Goal: Task Accomplishment & Management: Use online tool/utility

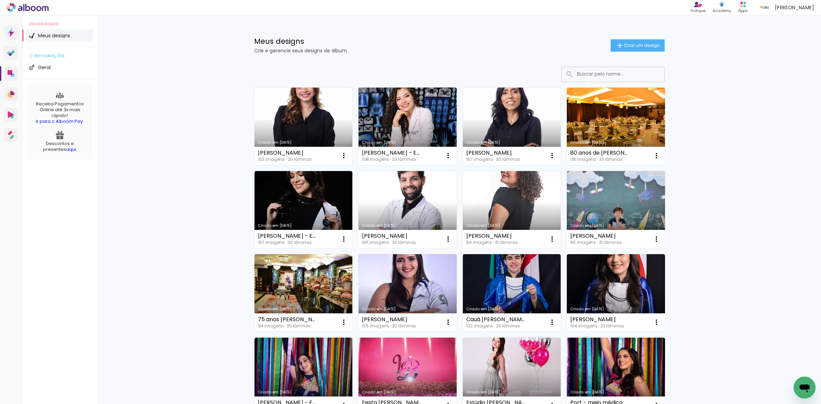
click at [221, 86] on div "Meus designs Crie e gerencie seus designs de álbum Criar um design Criado em 26…" at bounding box center [458, 378] width 723 height 727
click at [506, 41] on h1 "Meus designs" at bounding box center [432, 41] width 356 height 7
click at [549, 53] on div "Meus designs Crie e gerencie seus designs de álbum Criar um design" at bounding box center [459, 37] width 444 height 44
click at [180, 113] on div "Meus designs Crie e gerencie seus designs de álbum Criar um design Criado em 26…" at bounding box center [458, 378] width 723 height 727
click at [183, 130] on div "Meus designs Crie e gerencie seus designs de álbum Criar um design Criado em 26…" at bounding box center [458, 378] width 723 height 727
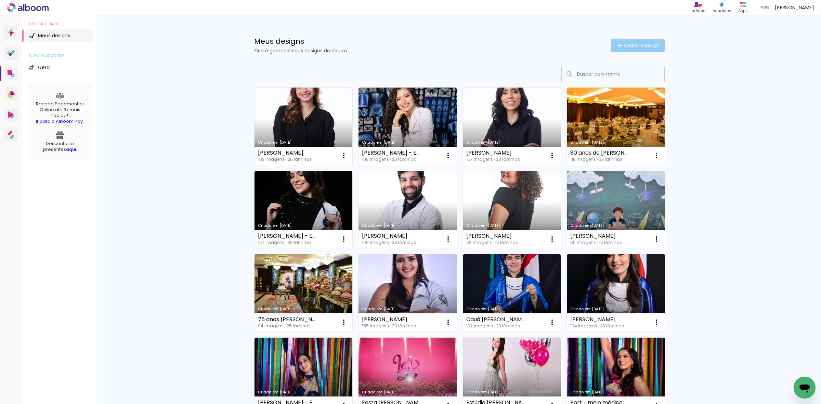
click at [615, 45] on iron-icon at bounding box center [619, 45] width 8 height 8
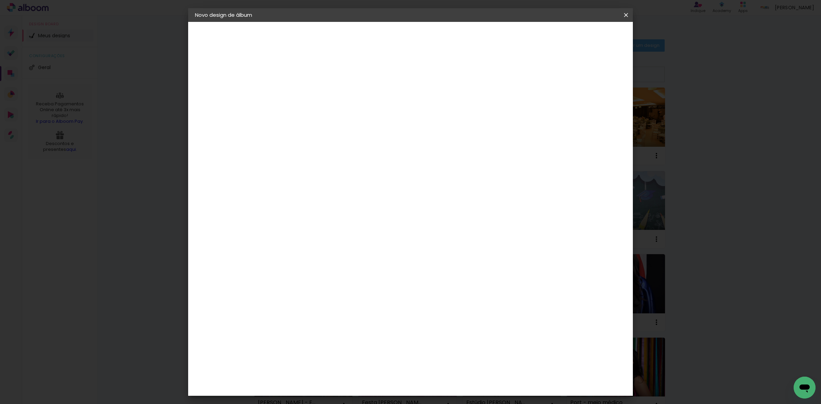
click at [307, 91] on input at bounding box center [307, 91] width 0 height 11
type input "[PERSON_NAME]"
type paper-input "[PERSON_NAME]"
click at [377, 37] on paper-button "Avançar" at bounding box center [360, 36] width 34 height 12
click at [435, 105] on paper-item "Tamanho Livre" at bounding box center [402, 103] width 66 height 15
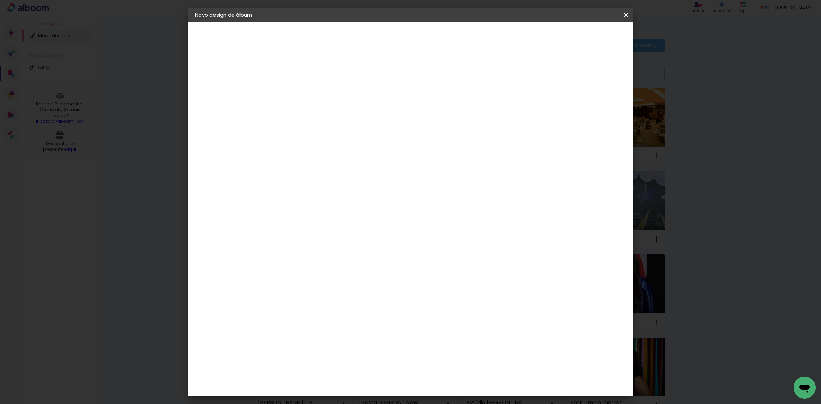
click at [0, 0] on slot "Avançar" at bounding box center [0, 0] width 0 height 0
drag, startPoint x: 293, startPoint y: 193, endPoint x: 286, endPoint y: 192, distance: 6.2
click at [286, 192] on input "30" at bounding box center [285, 194] width 18 height 10
type input "25"
type paper-input "25"
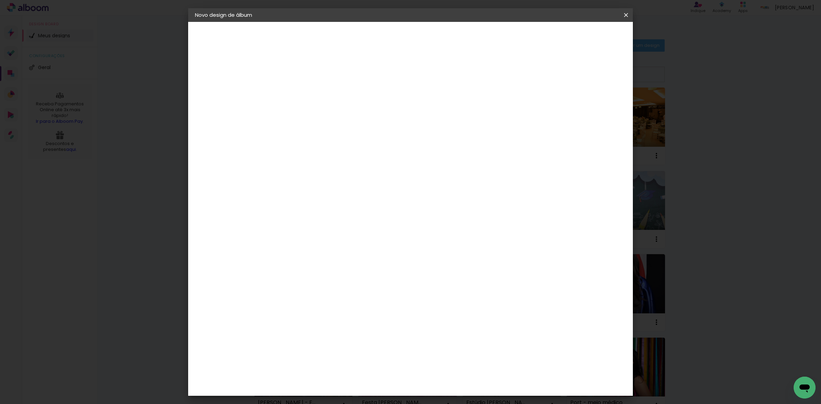
click at [451, 260] on input "60" at bounding box center [448, 262] width 18 height 10
type input "40"
type paper-input "40"
click at [582, 35] on span "Iniciar design" at bounding box center [565, 36] width 31 height 5
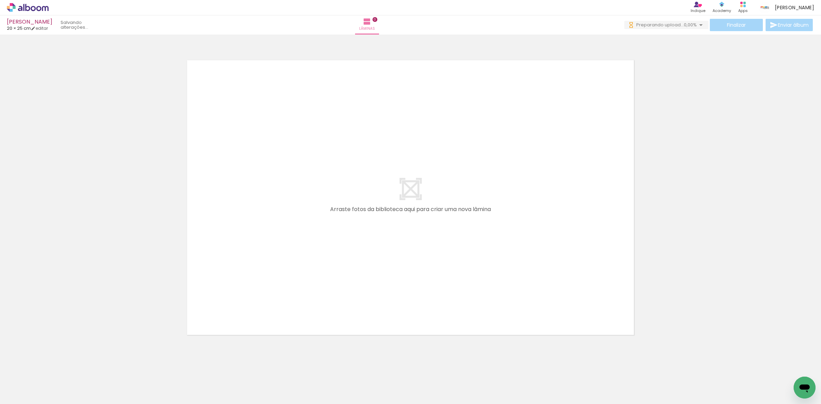
click at [17, 382] on input "Todas as fotos" at bounding box center [19, 383] width 26 height 6
click at [0, 0] on slot "Não utilizadas" at bounding box center [0, 0] width 0 height 0
type input "Não utilizadas"
drag, startPoint x: 76, startPoint y: 383, endPoint x: 291, endPoint y: 223, distance: 267.8
click at [291, 223] on quentale-workspace at bounding box center [410, 202] width 821 height 404
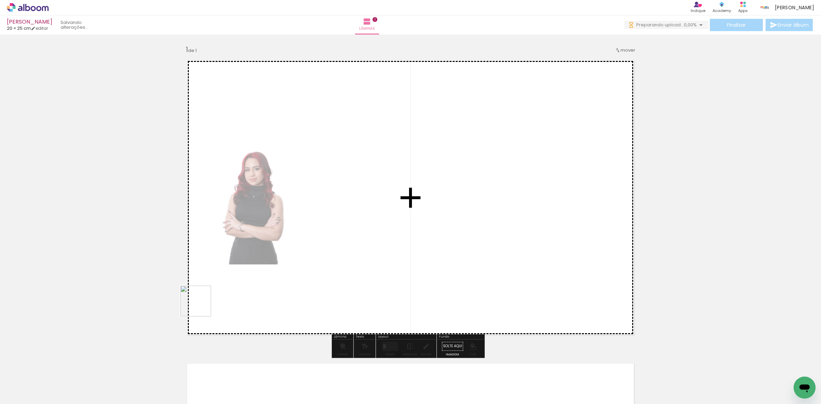
drag, startPoint x: 73, startPoint y: 382, endPoint x: 199, endPoint y: 314, distance: 142.9
click at [315, 253] on quentale-workspace at bounding box center [410, 202] width 821 height 404
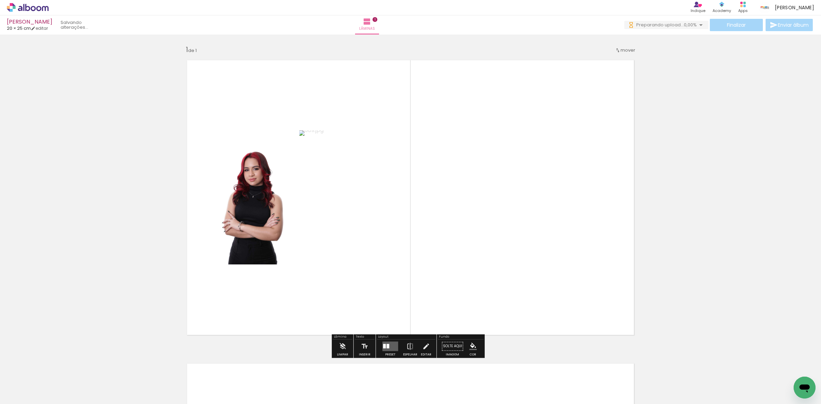
drag, startPoint x: 83, startPoint y: 383, endPoint x: 63, endPoint y: 370, distance: 23.6
click at [303, 250] on quentale-workspace at bounding box center [410, 202] width 821 height 404
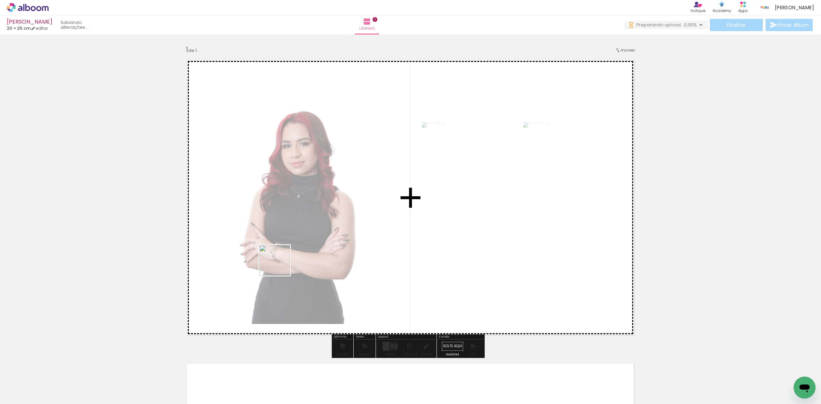
drag, startPoint x: 87, startPoint y: 379, endPoint x: 314, endPoint y: 247, distance: 262.3
click at [314, 246] on quentale-workspace at bounding box center [410, 202] width 821 height 404
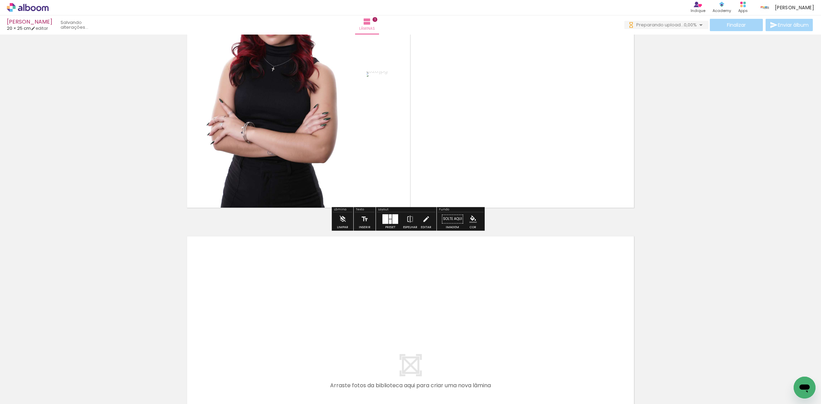
scroll to position [128, 0]
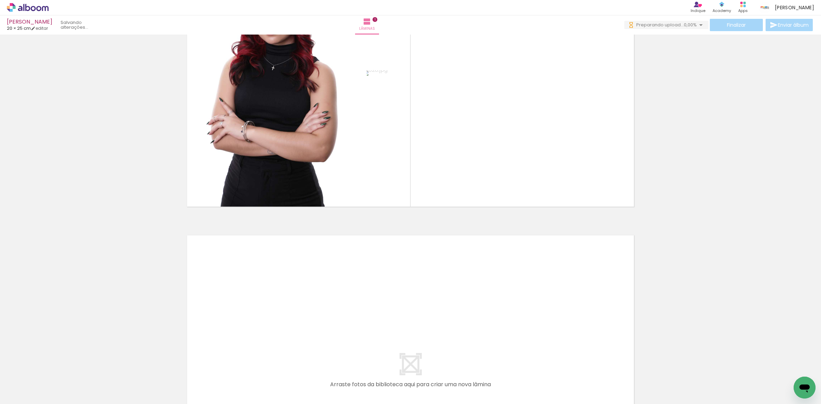
drag, startPoint x: 108, startPoint y: 381, endPoint x: 221, endPoint y: 316, distance: 130.5
click at [221, 316] on quentale-workspace at bounding box center [410, 202] width 821 height 404
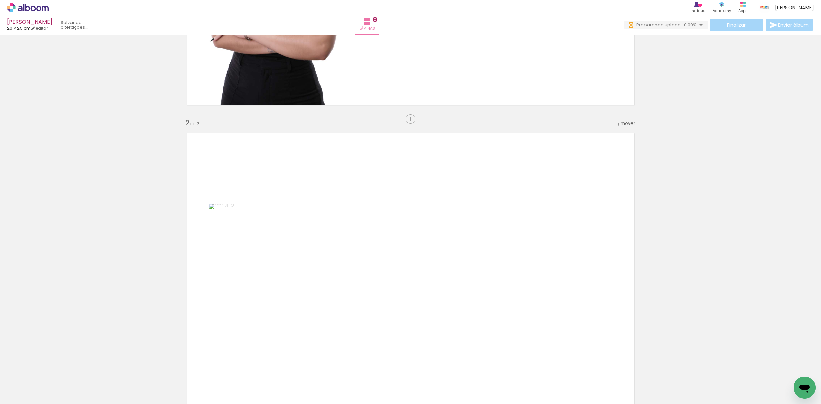
scroll to position [303, 0]
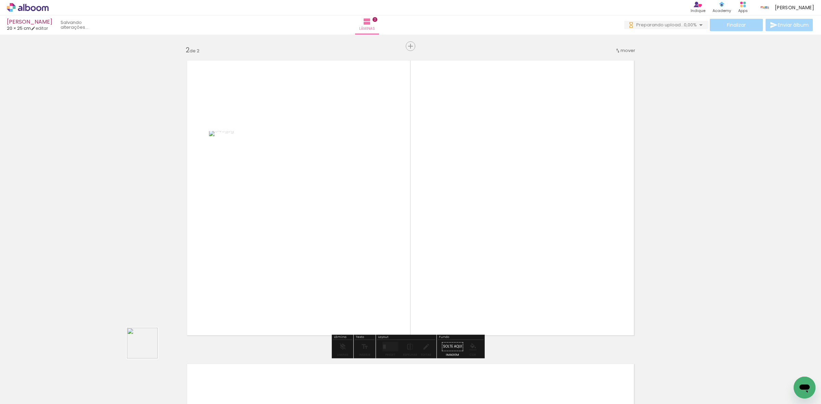
drag, startPoint x: 106, startPoint y: 378, endPoint x: 251, endPoint y: 248, distance: 195.1
click at [301, 226] on quentale-workspace at bounding box center [410, 202] width 821 height 404
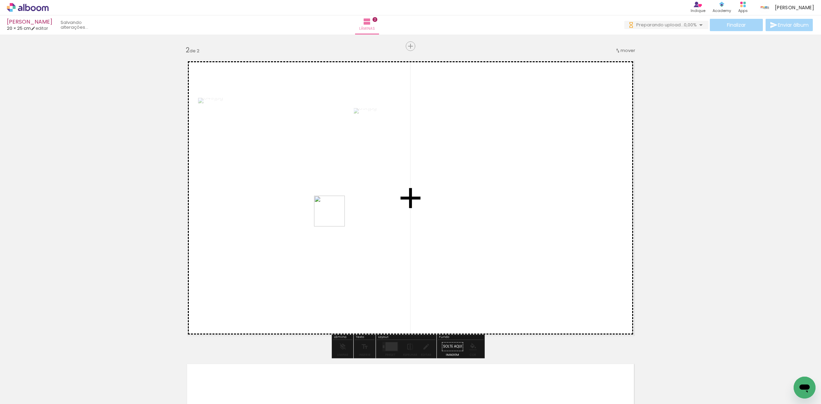
drag, startPoint x: 103, startPoint y: 380, endPoint x: 342, endPoint y: 211, distance: 293.4
click at [342, 211] on quentale-workspace at bounding box center [410, 202] width 821 height 404
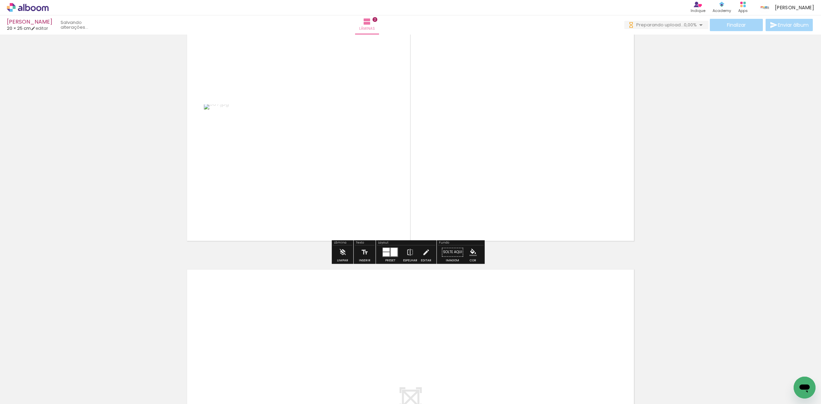
scroll to position [431, 0]
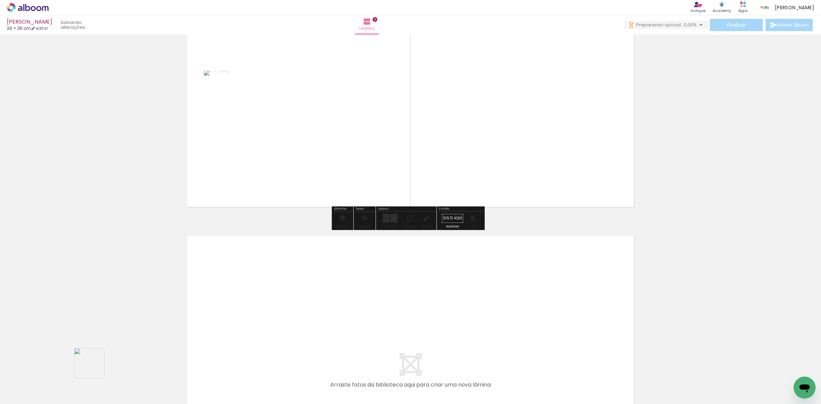
drag, startPoint x: 83, startPoint y: 374, endPoint x: 132, endPoint y: 359, distance: 51.5
click at [269, 297] on quentale-workspace at bounding box center [410, 202] width 821 height 404
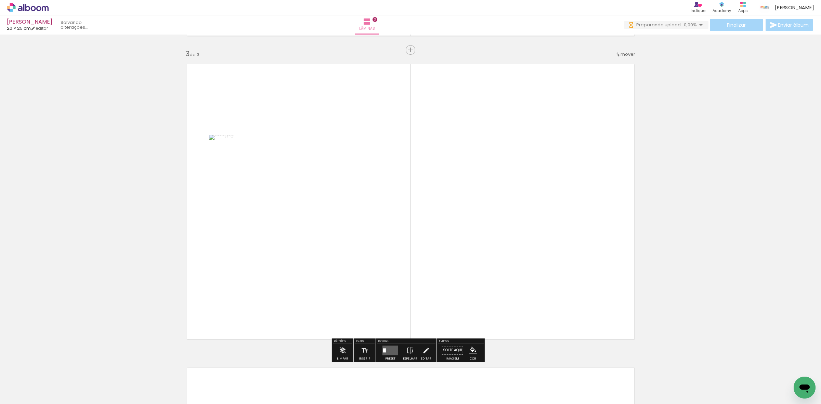
scroll to position [606, 0]
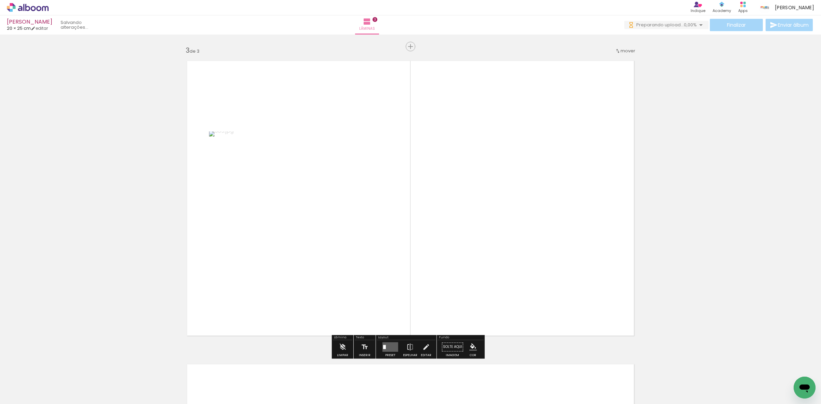
drag, startPoint x: 250, startPoint y: 288, endPoint x: 192, endPoint y: 326, distance: 69.2
click at [330, 239] on quentale-workspace at bounding box center [410, 202] width 821 height 404
drag, startPoint x: 72, startPoint y: 379, endPoint x: 244, endPoint y: 294, distance: 192.6
click at [308, 264] on quentale-workspace at bounding box center [410, 202] width 821 height 404
drag, startPoint x: 73, startPoint y: 382, endPoint x: 427, endPoint y: 212, distance: 393.0
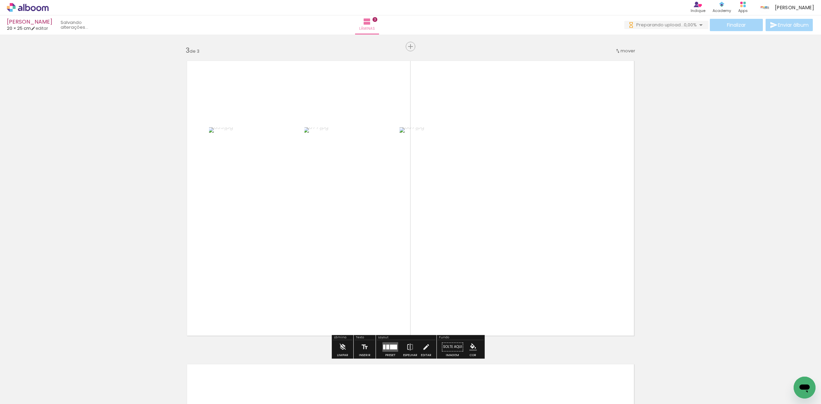
click at [421, 214] on quentale-workspace at bounding box center [410, 202] width 821 height 404
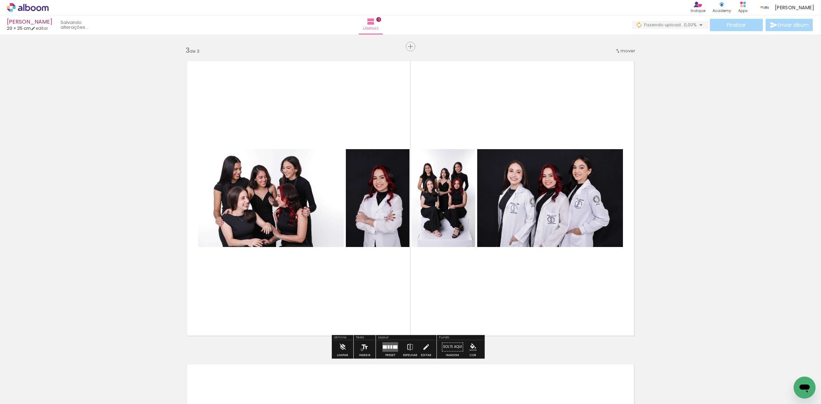
click at [361, 349] on iron-icon at bounding box center [365, 347] width 8 height 14
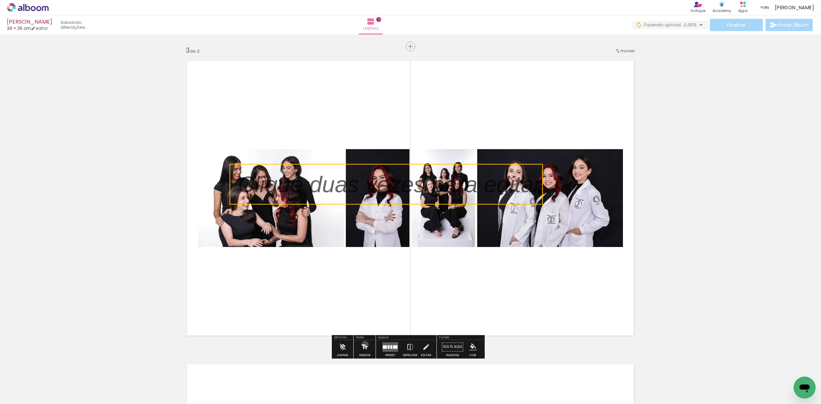
click at [364, 344] on iron-icon at bounding box center [365, 347] width 8 height 14
click at [365, 344] on iron-icon at bounding box center [365, 347] width 8 height 14
click at [433, 177] on p at bounding box center [394, 184] width 313 height 32
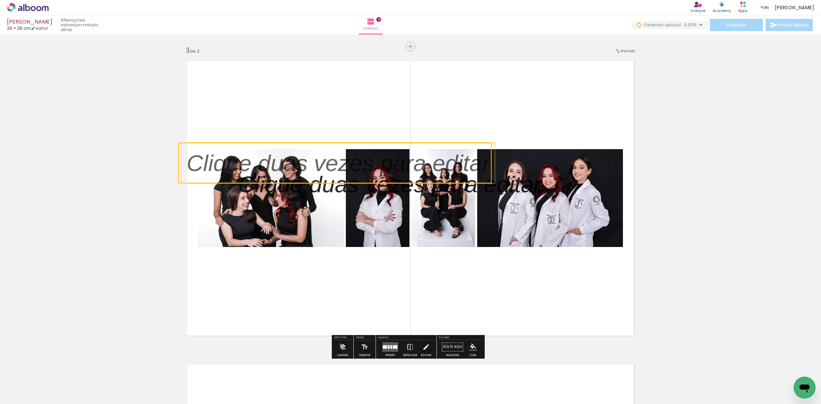
drag, startPoint x: 435, startPoint y: 179, endPoint x: 151, endPoint y: 158, distance: 284.6
click at [151, 158] on div "Inserir lâmina 1 de 3 Inserir lâmina 2 de 3 Inserir lâmina 3 de 3" at bounding box center [410, 37] width 821 height 1213
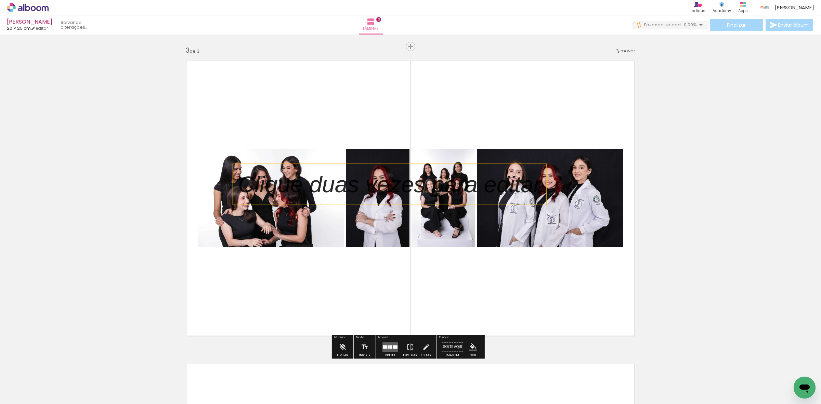
click at [264, 195] on p at bounding box center [394, 184] width 313 height 32
drag, startPoint x: 284, startPoint y: 184, endPoint x: 230, endPoint y: 136, distance: 71.9
click at [230, 136] on album-spread "3 de 3" at bounding box center [410, 198] width 458 height 286
click at [695, 185] on div "Inserir lâmina 1 de 3 Inserir lâmina 2 de 3 Inserir lâmina 3 de 3" at bounding box center [410, 37] width 821 height 1213
drag, startPoint x: 538, startPoint y: 188, endPoint x: 532, endPoint y: 199, distance: 11.6
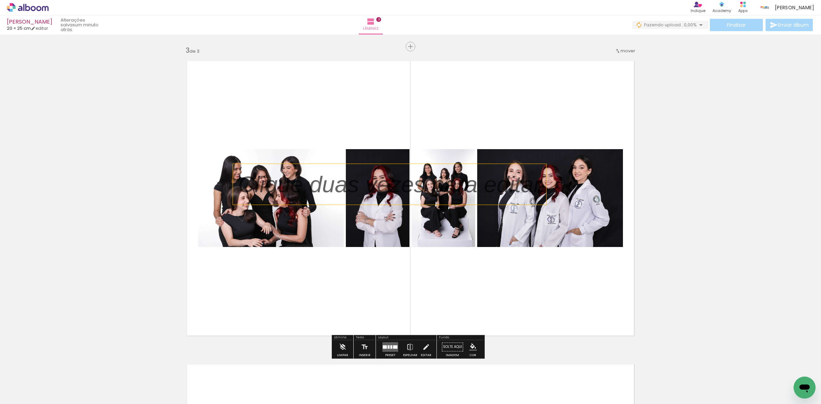
click at [532, 199] on p at bounding box center [394, 184] width 313 height 32
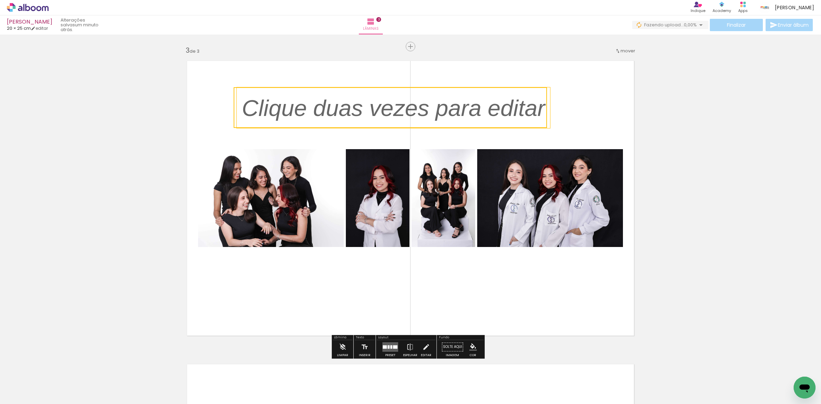
drag, startPoint x: 533, startPoint y: 199, endPoint x: 537, endPoint y: 122, distance: 76.7
click at [537, 122] on quentale-selection at bounding box center [390, 107] width 313 height 41
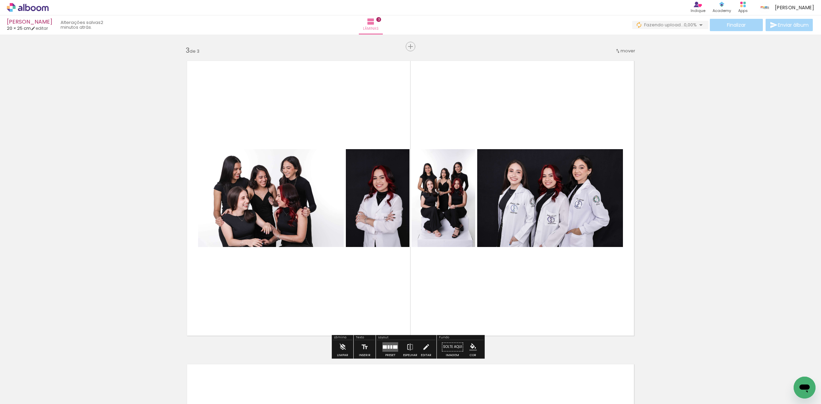
click at [391, 344] on quentale-layouter at bounding box center [390, 347] width 16 height 10
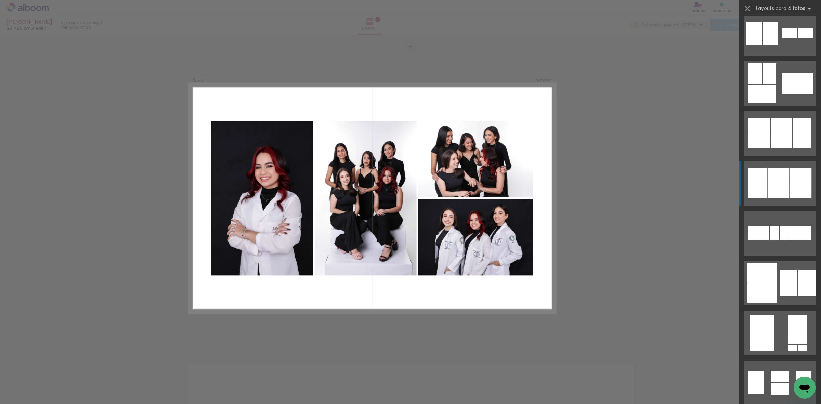
scroll to position [342, 0]
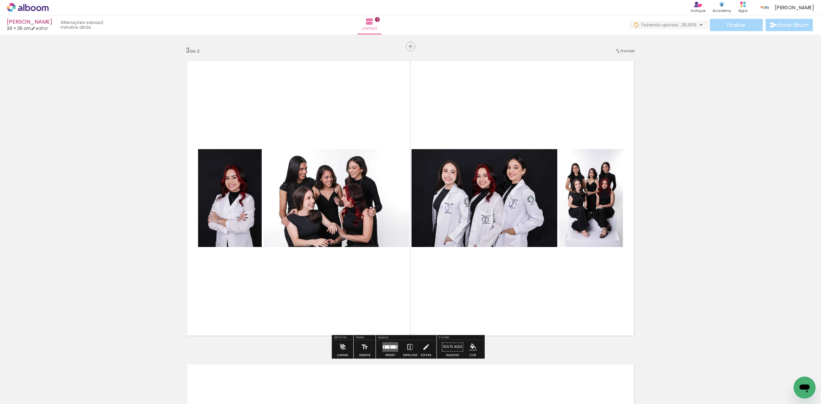
click at [387, 342] on quentale-layouter at bounding box center [390, 347] width 16 height 10
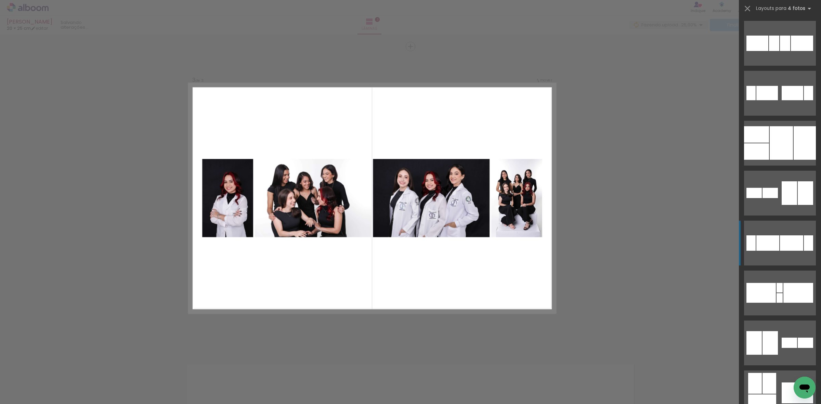
scroll to position [199, 0]
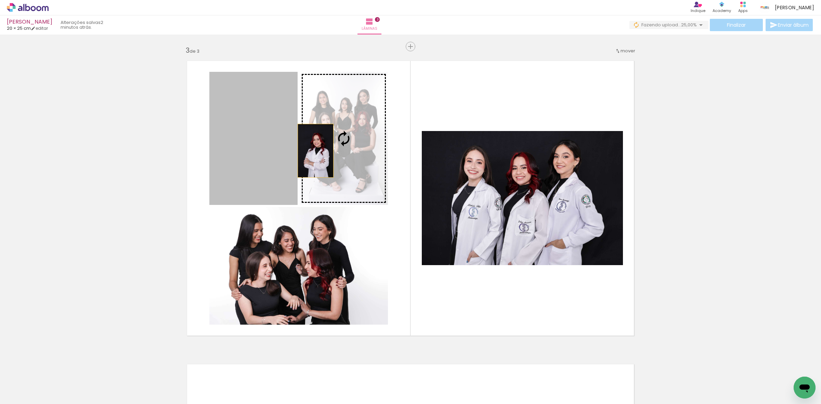
drag, startPoint x: 242, startPoint y: 154, endPoint x: 315, endPoint y: 150, distance: 73.3
click at [0, 0] on slot at bounding box center [0, 0] width 0 height 0
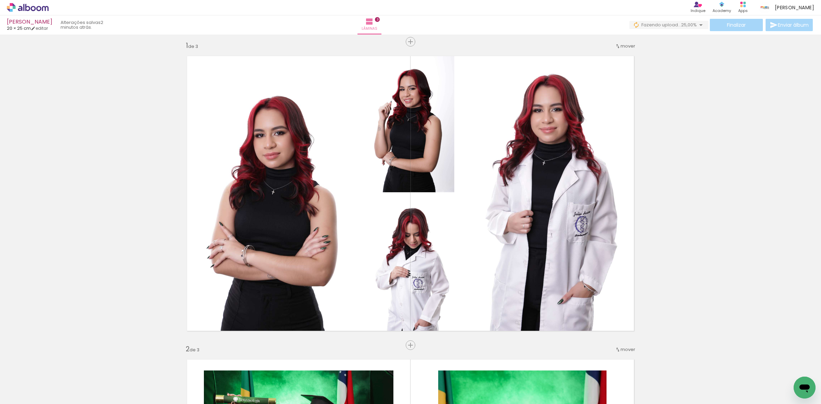
scroll to position [0, 0]
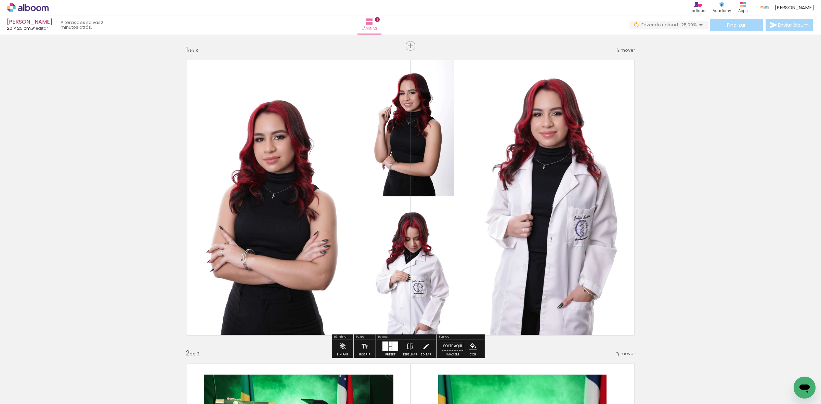
click at [386, 345] on quentale-layouter at bounding box center [390, 346] width 16 height 10
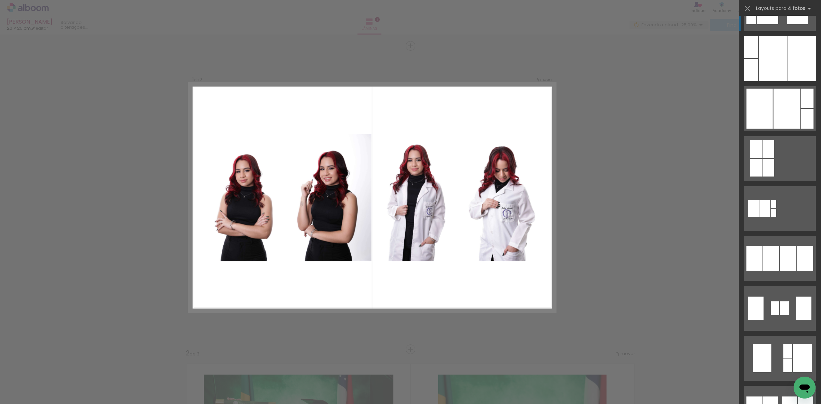
scroll to position [385, 0]
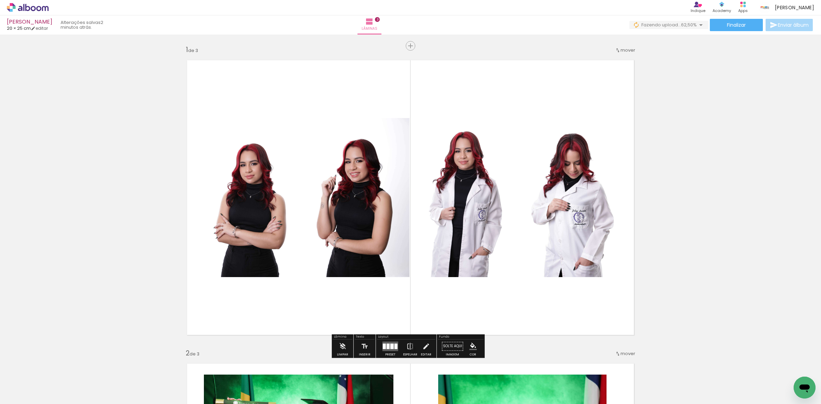
click at [449, 196] on quentale-photo at bounding box center [463, 197] width 104 height 159
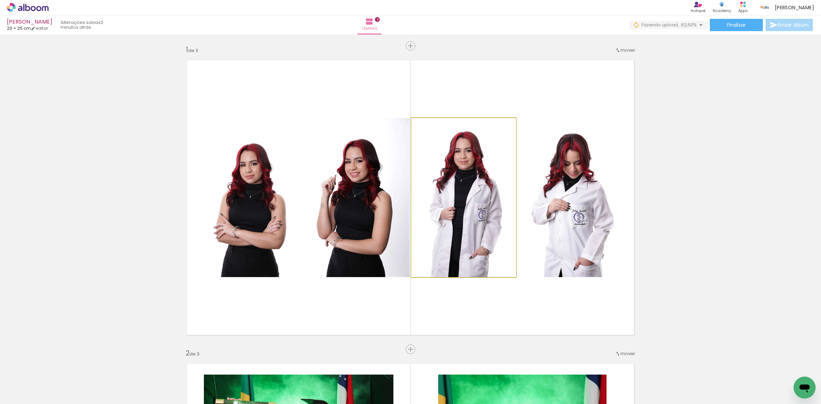
click at [449, 196] on quentale-photo at bounding box center [463, 197] width 104 height 159
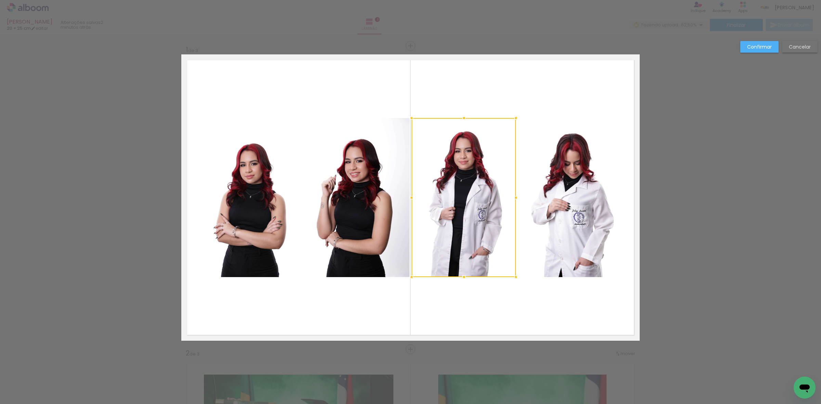
click at [566, 194] on quentale-photo at bounding box center [570, 197] width 105 height 159
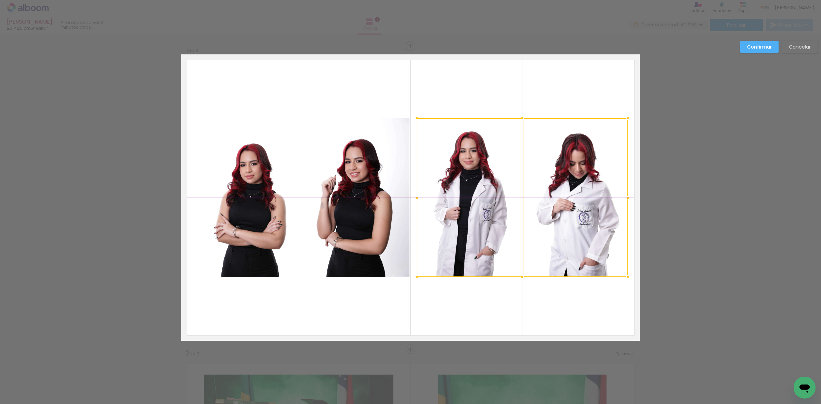
drag, startPoint x: 561, startPoint y: 194, endPoint x: 566, endPoint y: 194, distance: 4.8
click at [566, 194] on div at bounding box center [521, 197] width 211 height 159
click at [301, 189] on quentale-layouter at bounding box center [410, 197] width 458 height 286
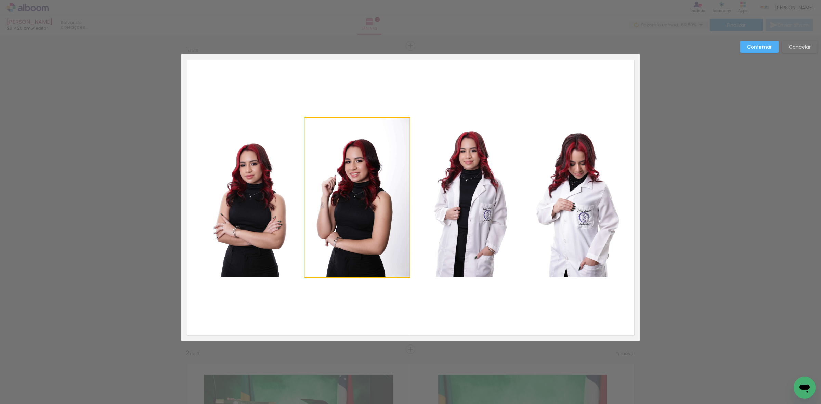
click at [322, 184] on quentale-photo at bounding box center [357, 197] width 104 height 159
click at [245, 183] on quentale-photo at bounding box center [250, 197] width 105 height 159
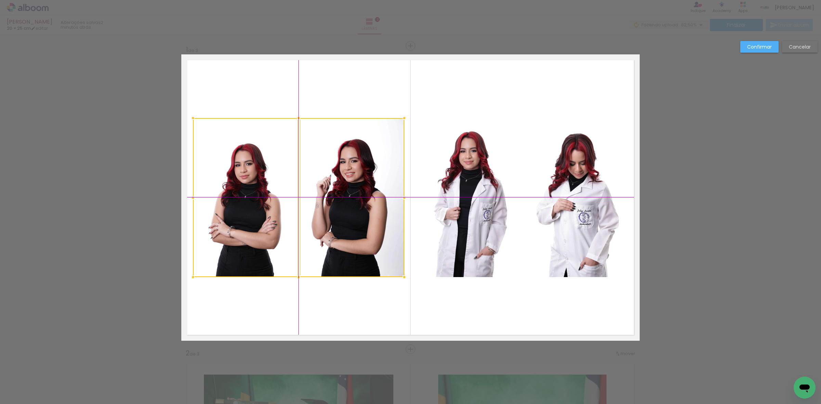
drag, startPoint x: 353, startPoint y: 187, endPoint x: 346, endPoint y: 185, distance: 7.1
click at [346, 185] on div at bounding box center [298, 197] width 211 height 159
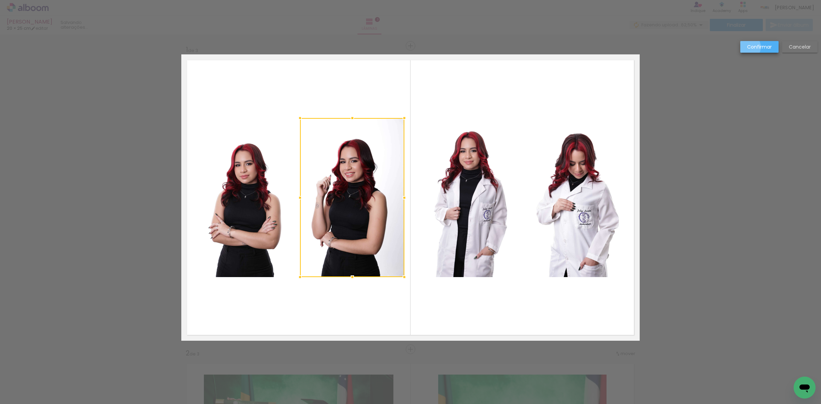
click at [0, 0] on slot "Confirmar" at bounding box center [0, 0] width 0 height 0
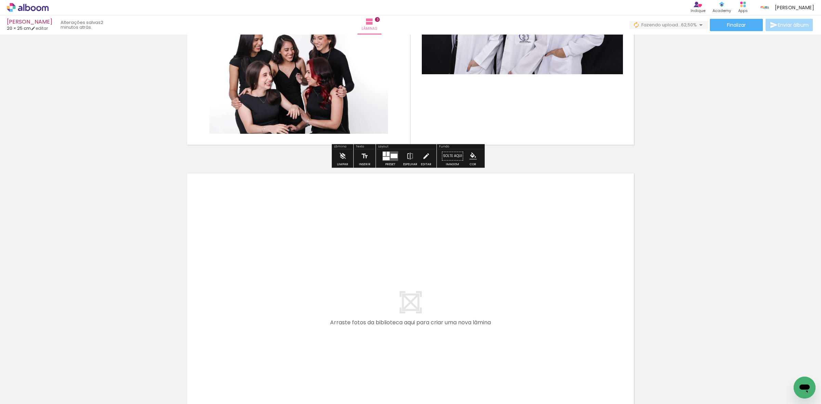
scroll to position [812, 0]
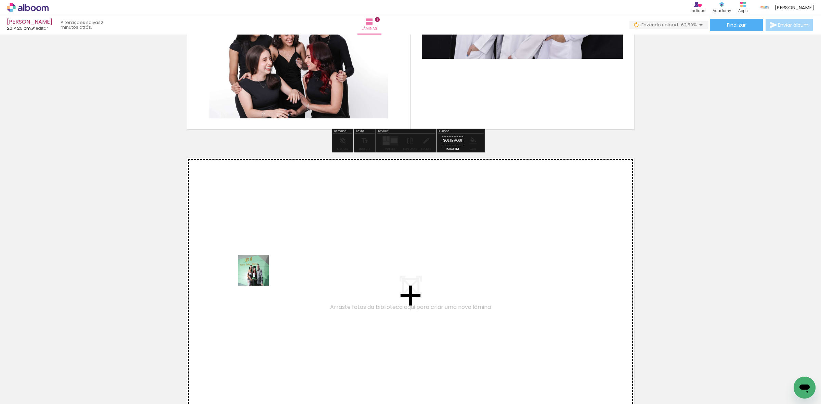
drag, startPoint x: 77, startPoint y: 384, endPoint x: 264, endPoint y: 271, distance: 217.9
click at [264, 271] on quentale-workspace at bounding box center [410, 202] width 821 height 404
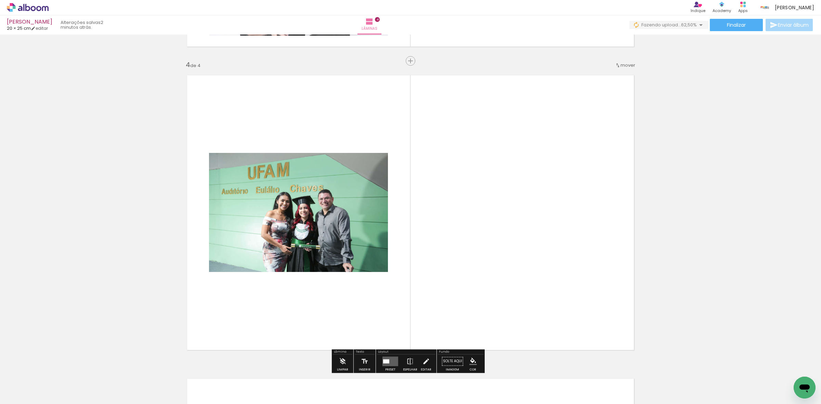
scroll to position [909, 0]
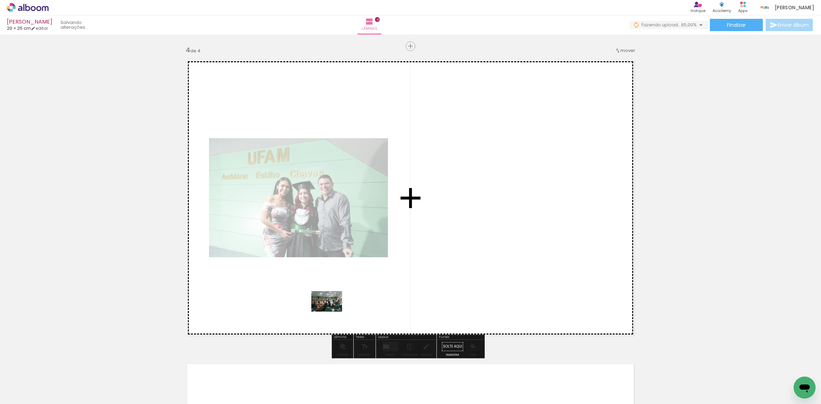
drag, startPoint x: 110, startPoint y: 383, endPoint x: 332, endPoint y: 311, distance: 232.9
click at [332, 311] on quentale-workspace at bounding box center [410, 202] width 821 height 404
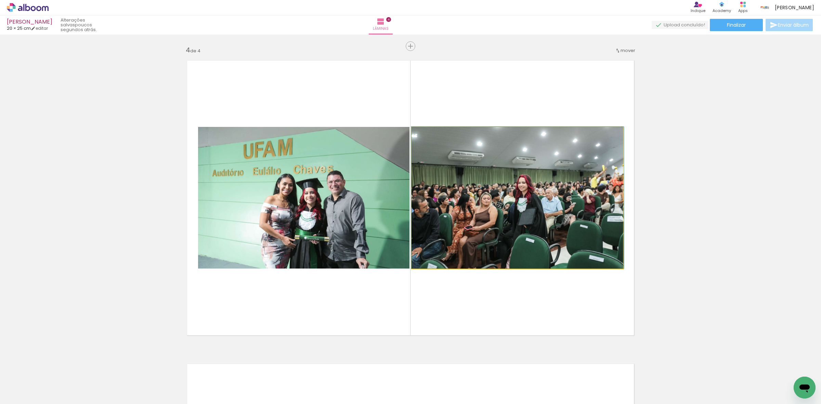
drag, startPoint x: 488, startPoint y: 176, endPoint x: 553, endPoint y: 191, distance: 66.9
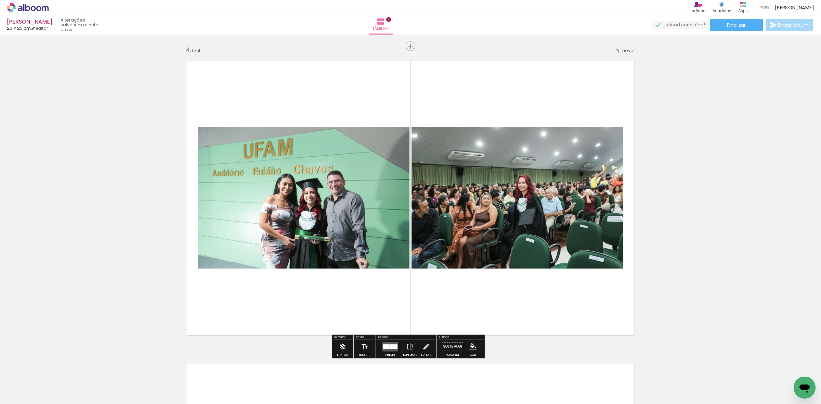
drag, startPoint x: 71, startPoint y: 380, endPoint x: 123, endPoint y: 374, distance: 52.3
click at [286, 277] on quentale-workspace at bounding box center [410, 202] width 821 height 404
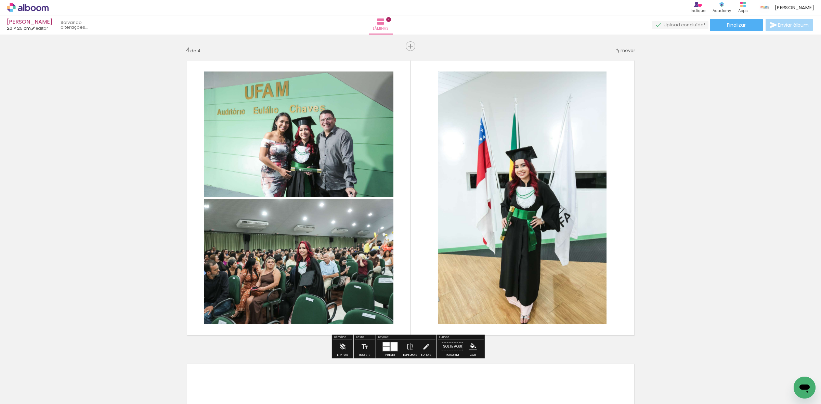
drag, startPoint x: 96, startPoint y: 382, endPoint x: 61, endPoint y: 373, distance: 36.6
click at [306, 238] on quentale-workspace at bounding box center [410, 202] width 821 height 404
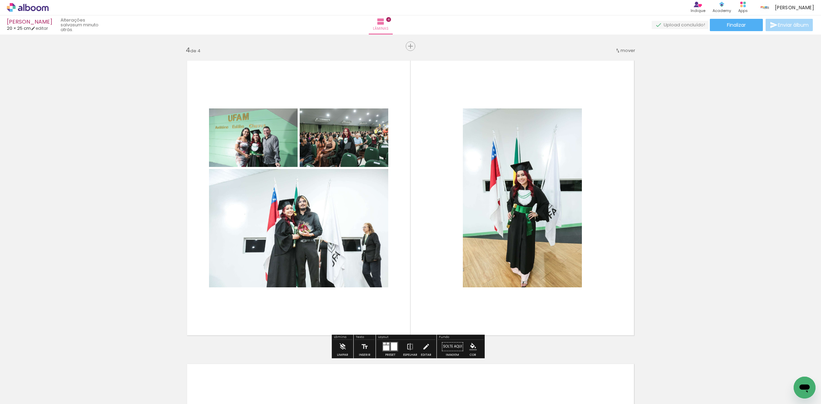
drag, startPoint x: 78, startPoint y: 387, endPoint x: 285, endPoint y: 280, distance: 232.9
click at [272, 262] on quentale-workspace at bounding box center [410, 202] width 821 height 404
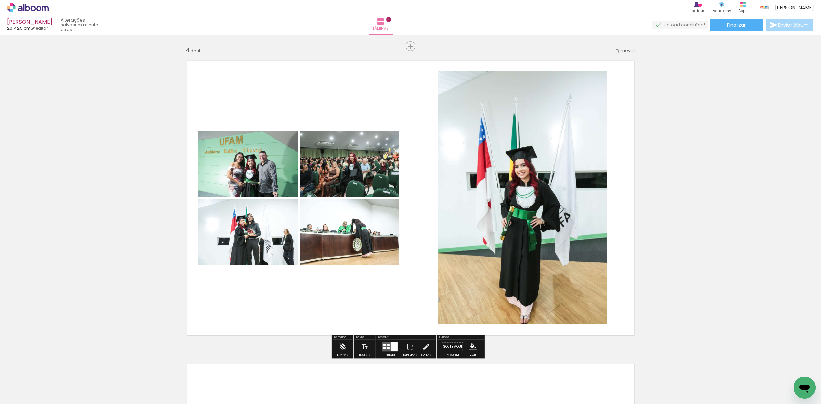
click at [387, 344] on div at bounding box center [387, 345] width 3 height 2
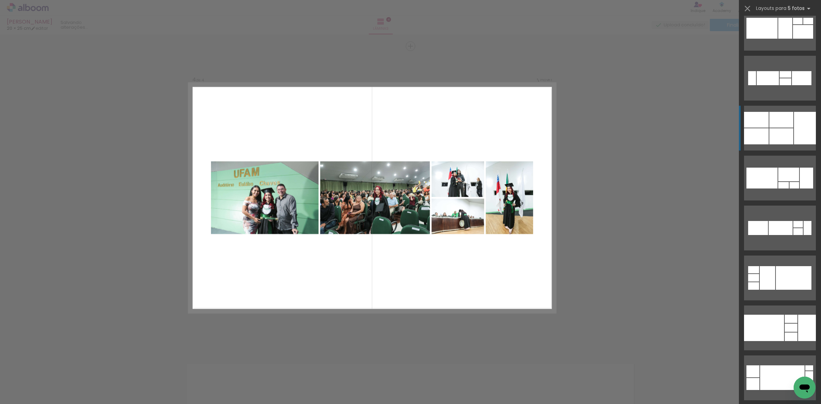
scroll to position [1068, 0]
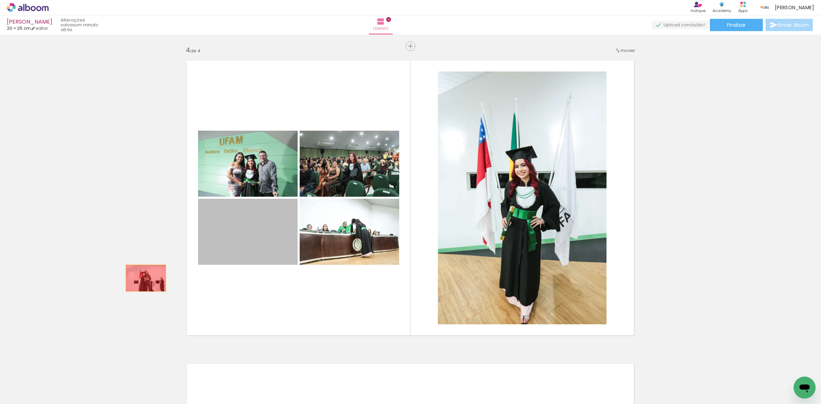
drag, startPoint x: 282, startPoint y: 230, endPoint x: 246, endPoint y: 243, distance: 37.7
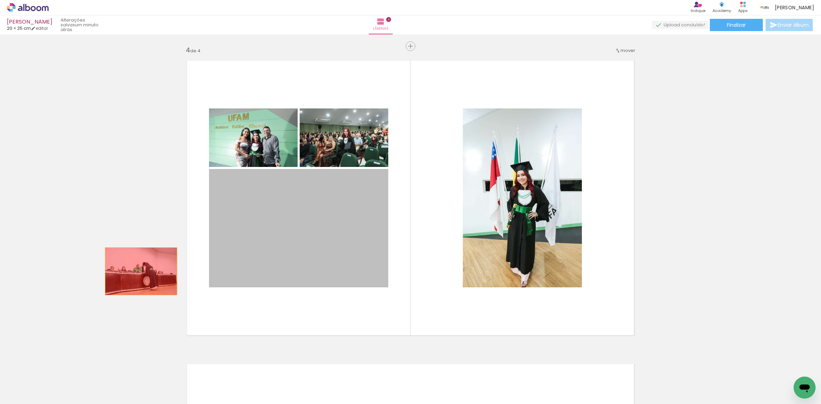
drag, startPoint x: 308, startPoint y: 243, endPoint x: 215, endPoint y: 258, distance: 94.6
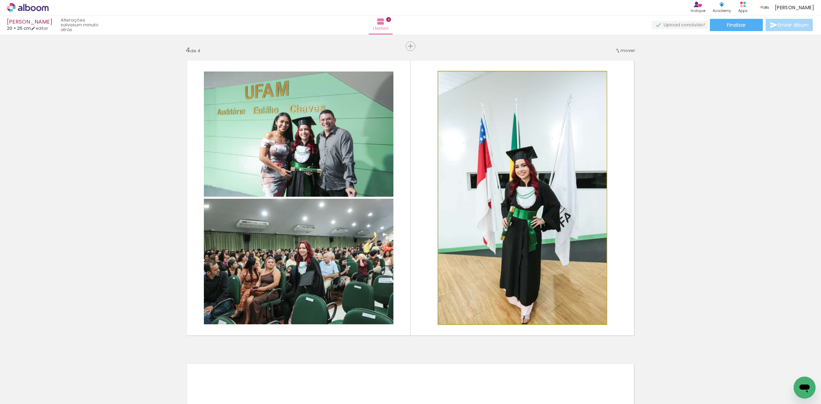
drag, startPoint x: 481, startPoint y: 214, endPoint x: 794, endPoint y: 214, distance: 313.5
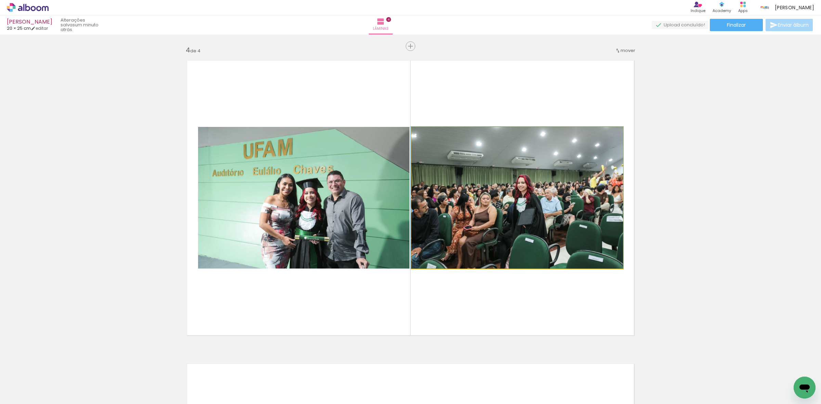
click at [503, 173] on quentale-photo at bounding box center [516, 198] width 211 height 142
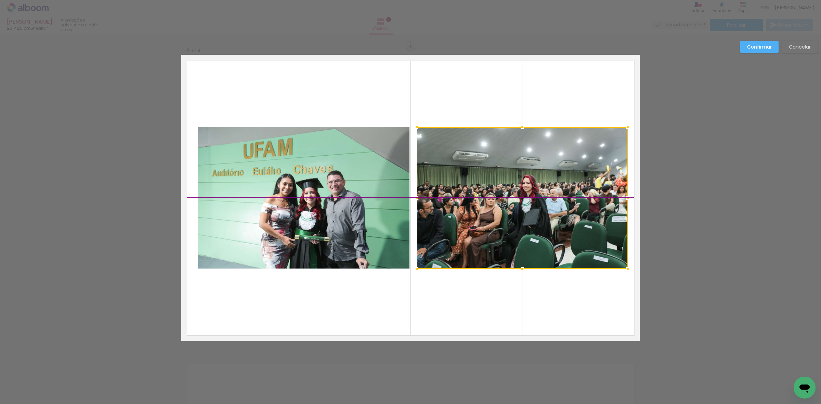
drag, startPoint x: 529, startPoint y: 192, endPoint x: 544, endPoint y: 187, distance: 15.7
click at [544, 187] on div at bounding box center [521, 198] width 211 height 142
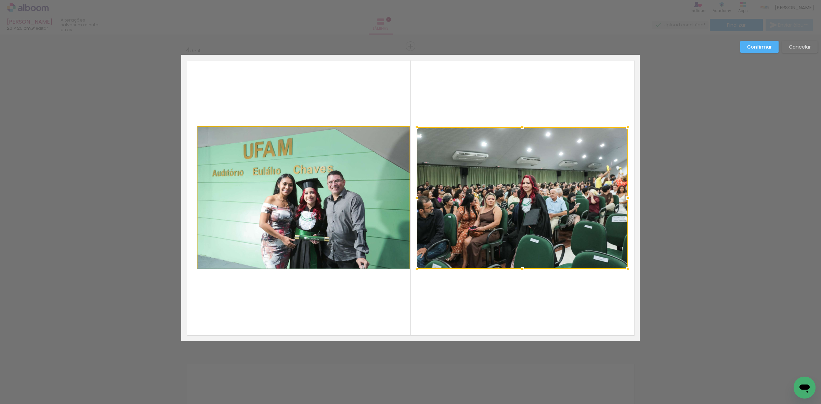
click at [321, 184] on quentale-photo at bounding box center [303, 198] width 211 height 142
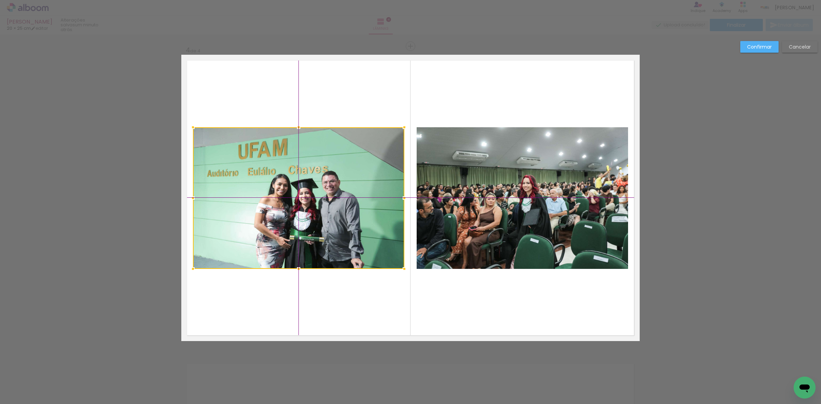
drag, startPoint x: 320, startPoint y: 197, endPoint x: 312, endPoint y: 201, distance: 8.9
click at [312, 201] on div at bounding box center [298, 198] width 211 height 142
click at [764, 41] on paper-button "Confirmar" at bounding box center [759, 47] width 38 height 12
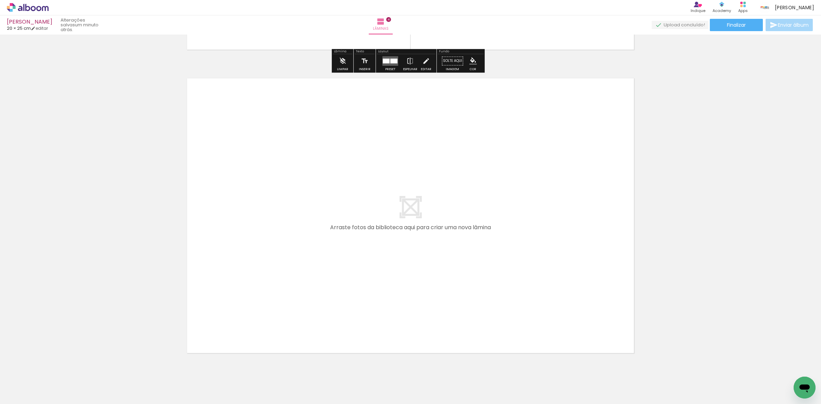
scroll to position [1216, 0]
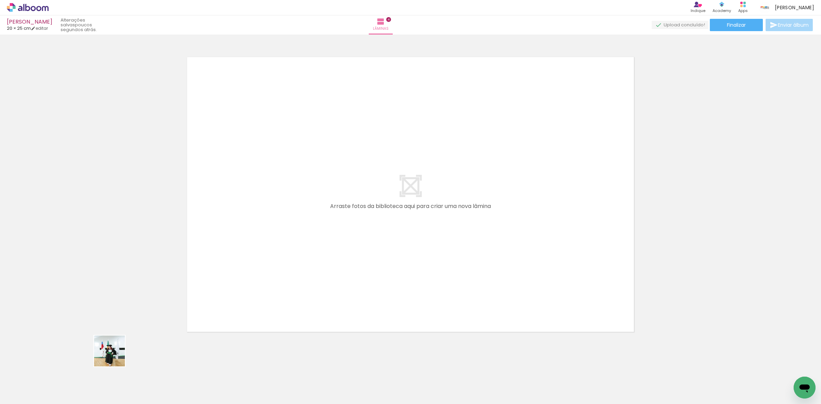
drag, startPoint x: 72, startPoint y: 389, endPoint x: 157, endPoint y: 315, distance: 112.5
click at [290, 240] on quentale-workspace at bounding box center [410, 202] width 821 height 404
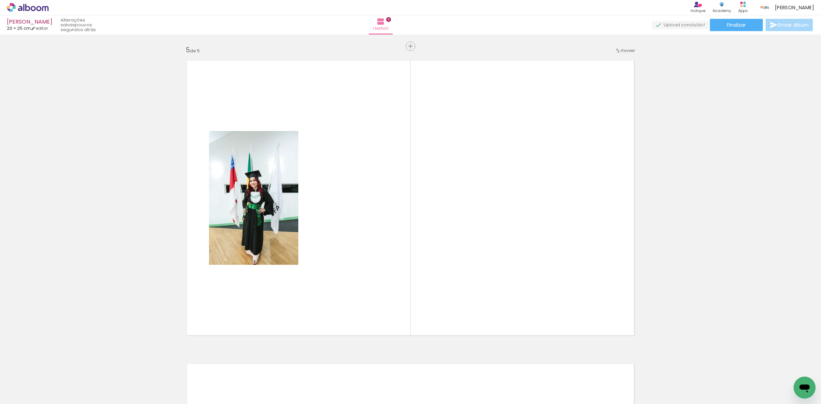
scroll to position [1212, 0]
drag, startPoint x: 133, startPoint y: 341, endPoint x: 151, endPoint y: 315, distance: 32.1
click at [367, 236] on quentale-workspace at bounding box center [410, 202] width 821 height 404
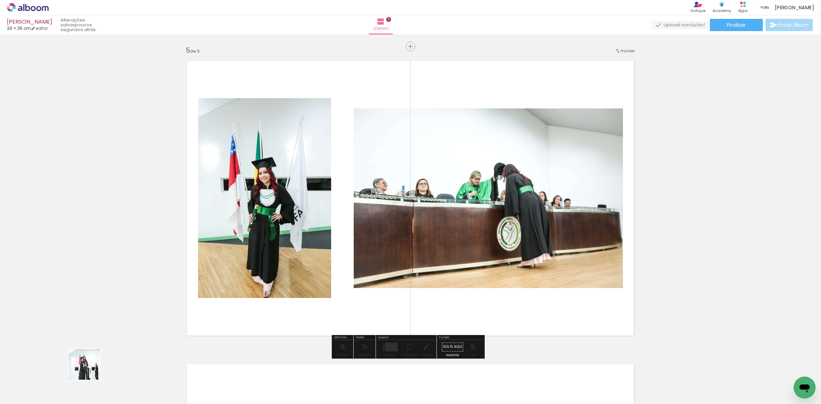
drag, startPoint x: 69, startPoint y: 380, endPoint x: 341, endPoint y: 255, distance: 298.9
click at [341, 255] on quentale-workspace at bounding box center [410, 202] width 821 height 404
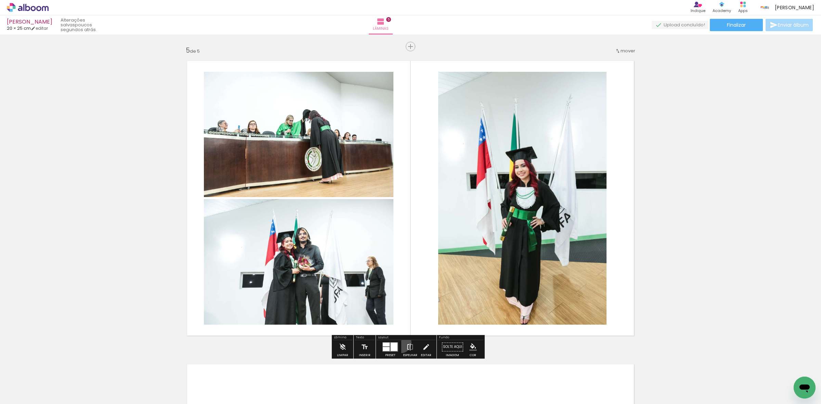
click at [401, 343] on paper-button "Espelhar" at bounding box center [410, 348] width 18 height 17
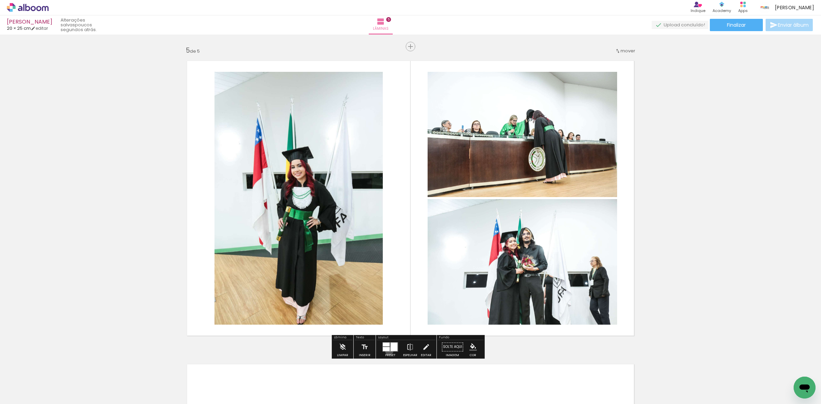
click at [387, 351] on div at bounding box center [386, 349] width 7 height 4
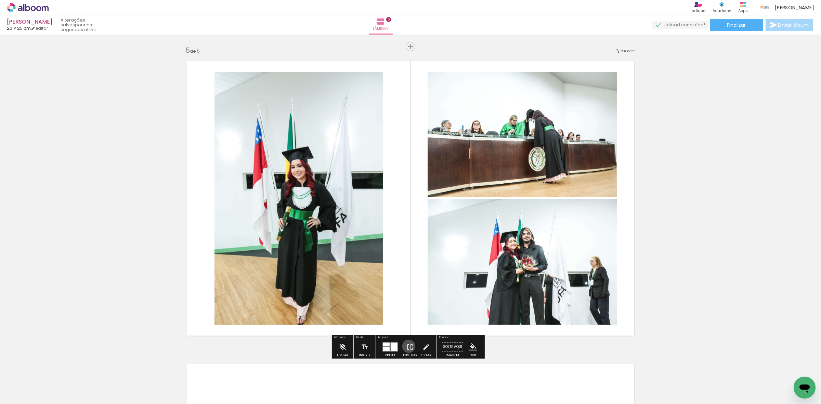
click at [407, 346] on iron-icon at bounding box center [410, 347] width 8 height 14
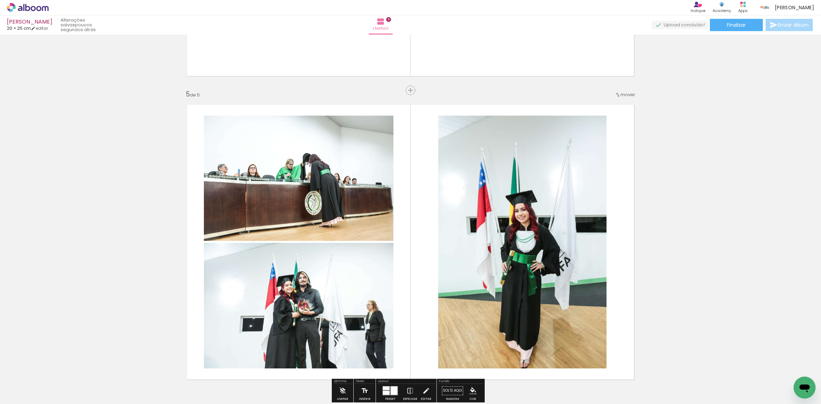
scroll to position [1298, 0]
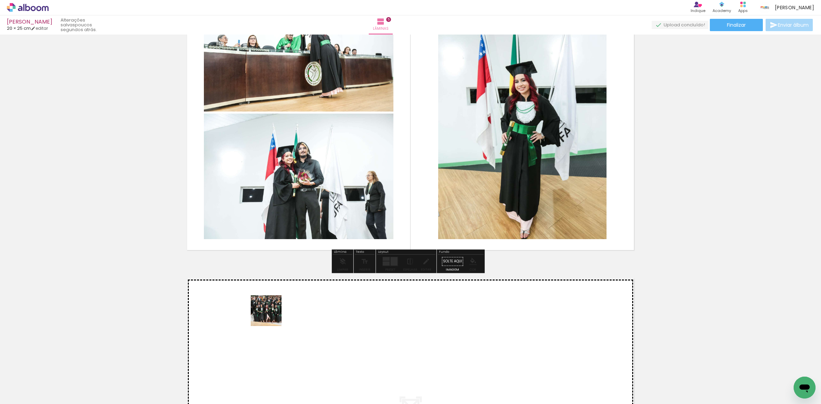
drag, startPoint x: 91, startPoint y: 382, endPoint x: 272, endPoint y: 315, distance: 193.2
click at [272, 315] on quentale-workspace at bounding box center [410, 202] width 821 height 404
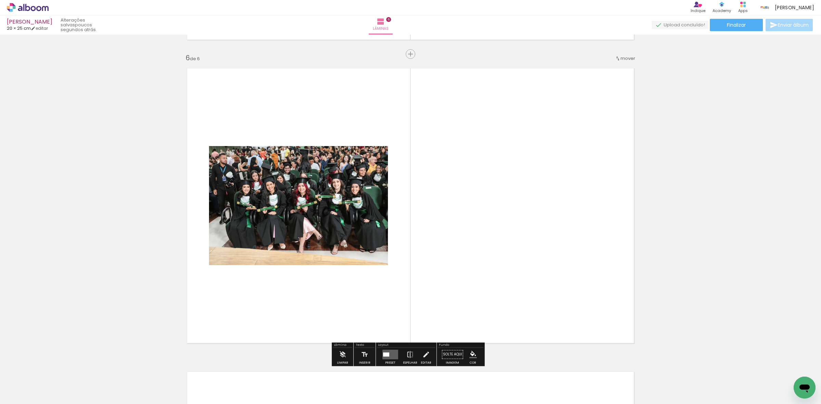
scroll to position [1516, 0]
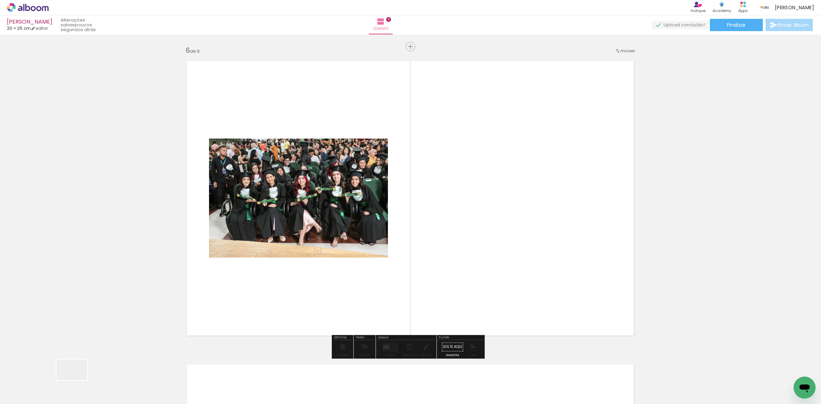
drag, startPoint x: 74, startPoint y: 383, endPoint x: 248, endPoint y: 257, distance: 215.0
click at [251, 259] on quentale-workspace at bounding box center [410, 202] width 821 height 404
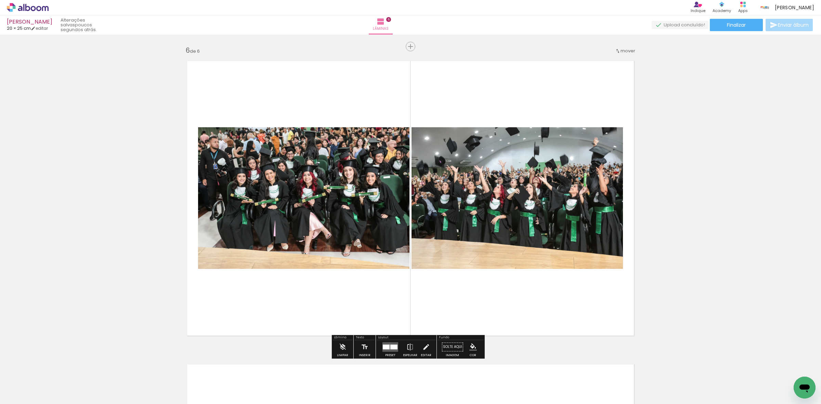
drag, startPoint x: 97, startPoint y: 358, endPoint x: 201, endPoint y: 270, distance: 135.9
click at [278, 232] on quentale-workspace at bounding box center [410, 202] width 821 height 404
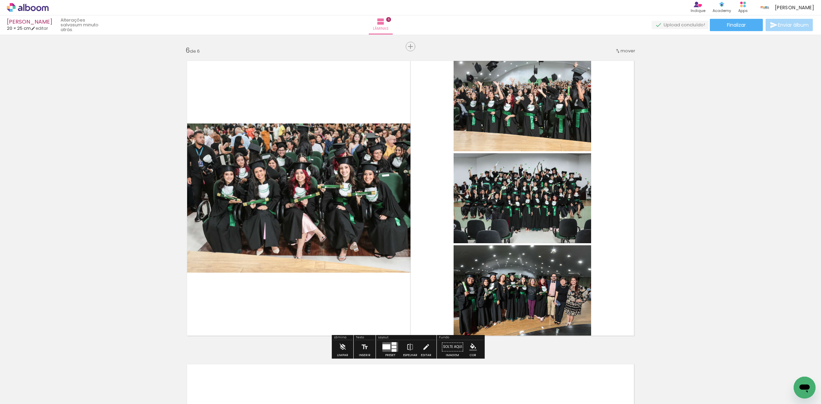
click at [388, 346] on div at bounding box center [386, 346] width 8 height 5
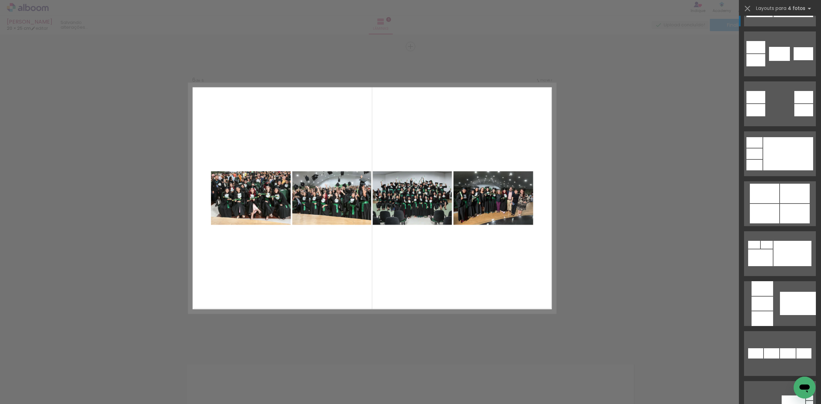
scroll to position [342, 0]
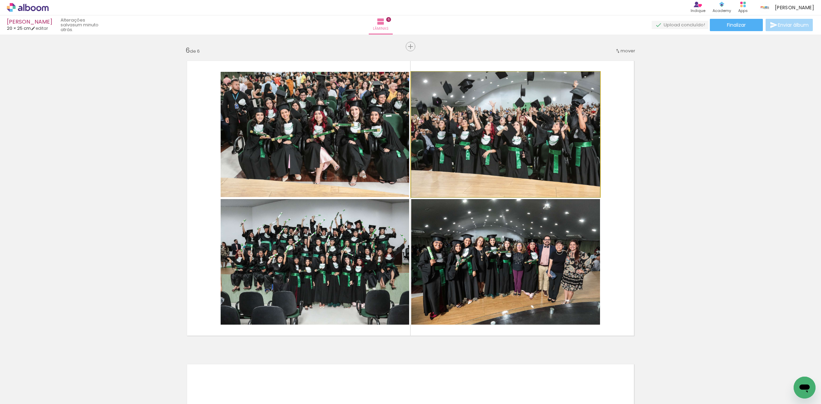
click at [564, 157] on quentale-photo at bounding box center [505, 134] width 189 height 125
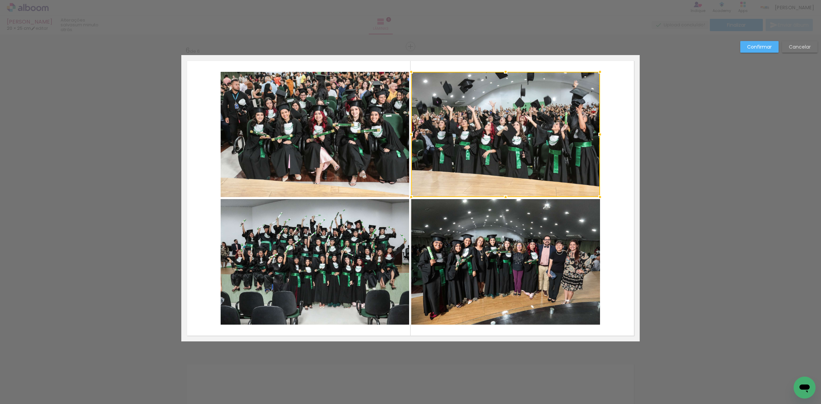
click at [507, 258] on quentale-photo at bounding box center [505, 261] width 189 height 125
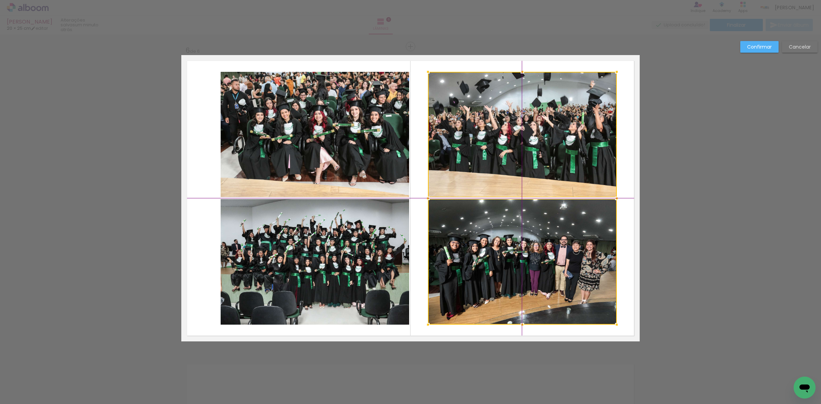
drag, startPoint x: 502, startPoint y: 258, endPoint x: 516, endPoint y: 255, distance: 13.9
click at [516, 255] on div at bounding box center [522, 198] width 189 height 253
click at [292, 139] on quentale-photo at bounding box center [315, 134] width 188 height 125
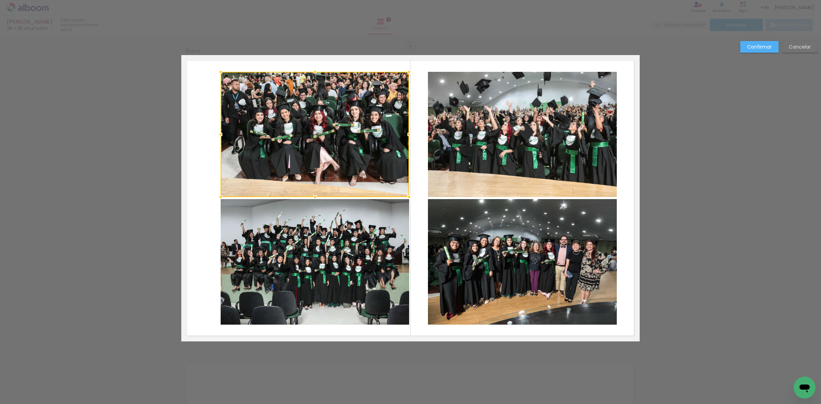
click at [311, 265] on quentale-photo at bounding box center [315, 261] width 188 height 125
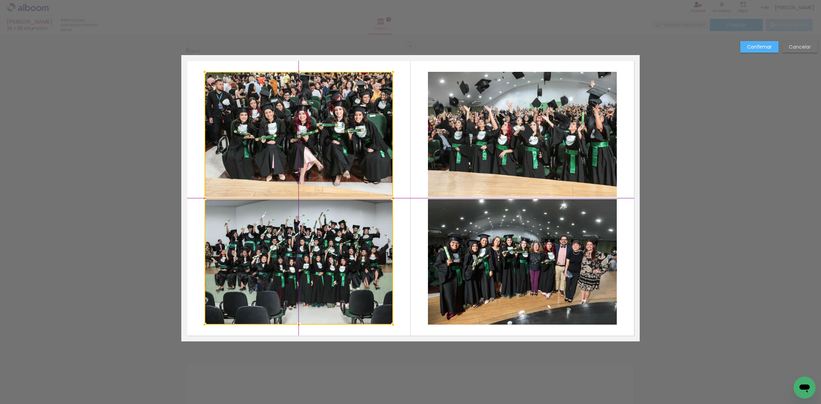
drag, startPoint x: 318, startPoint y: 265, endPoint x: 307, endPoint y: 267, distance: 11.1
click at [307, 267] on div at bounding box center [298, 198] width 188 height 253
click at [748, 42] on paper-button "Confirmar" at bounding box center [759, 47] width 38 height 12
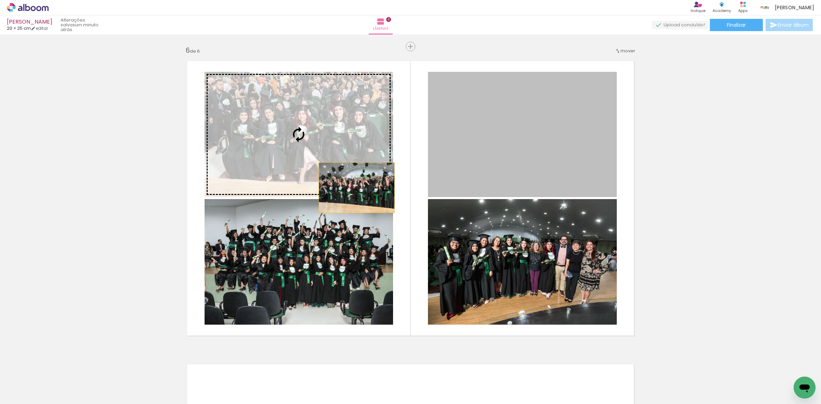
drag, startPoint x: 451, startPoint y: 127, endPoint x: 320, endPoint y: 221, distance: 161.3
click at [0, 0] on slot at bounding box center [0, 0] width 0 height 0
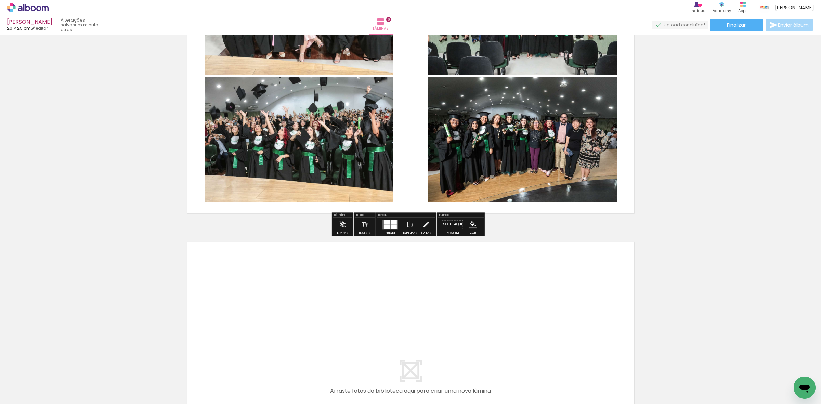
scroll to position [1644, 0]
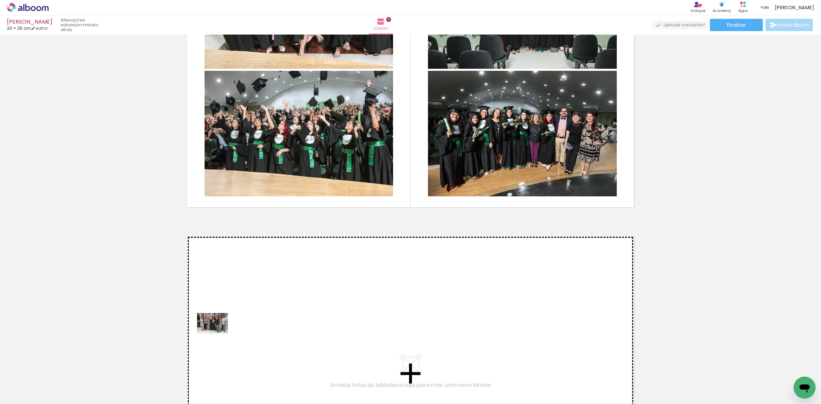
drag, startPoint x: 81, startPoint y: 382, endPoint x: 217, endPoint y: 333, distance: 145.1
click at [217, 333] on quentale-workspace at bounding box center [410, 202] width 821 height 404
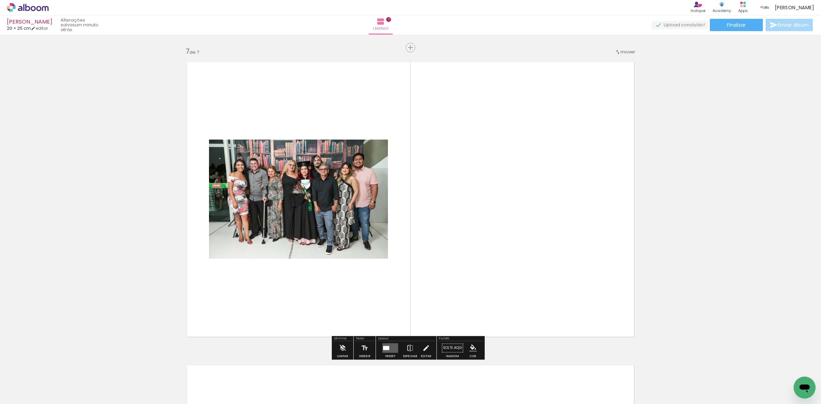
scroll to position [1819, 0]
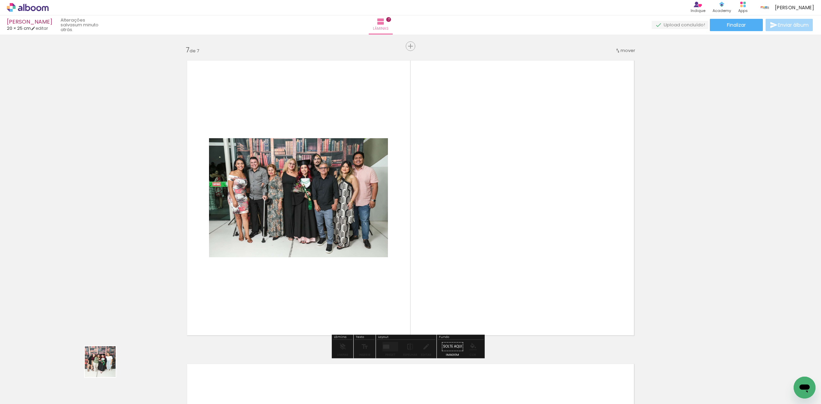
drag, startPoint x: 83, startPoint y: 384, endPoint x: 199, endPoint y: 301, distance: 142.2
click at [360, 219] on quentale-workspace at bounding box center [410, 202] width 821 height 404
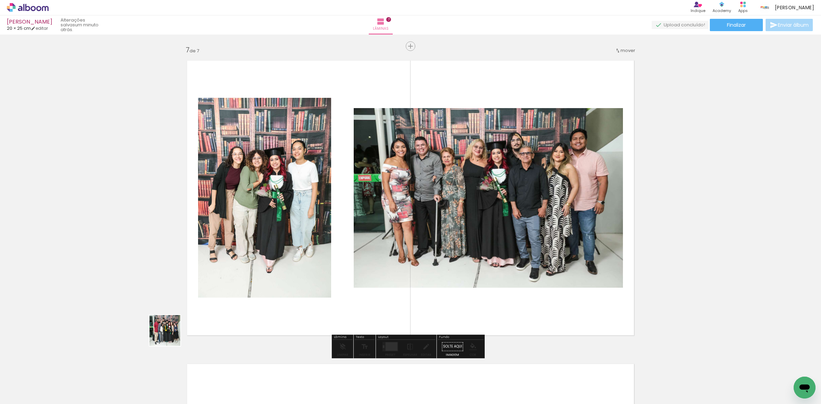
drag, startPoint x: 67, startPoint y: 390, endPoint x: 200, endPoint y: 298, distance: 162.0
click at [333, 245] on quentale-workspace at bounding box center [410, 202] width 821 height 404
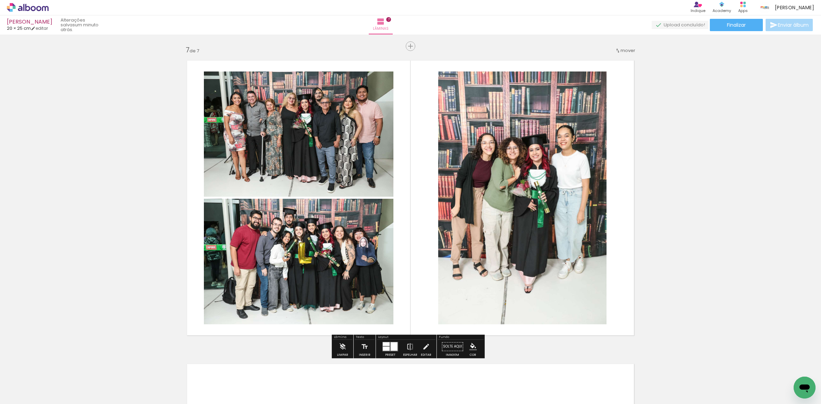
drag, startPoint x: 69, startPoint y: 380, endPoint x: 230, endPoint y: 267, distance: 196.1
click at [279, 230] on quentale-workspace at bounding box center [410, 202] width 821 height 404
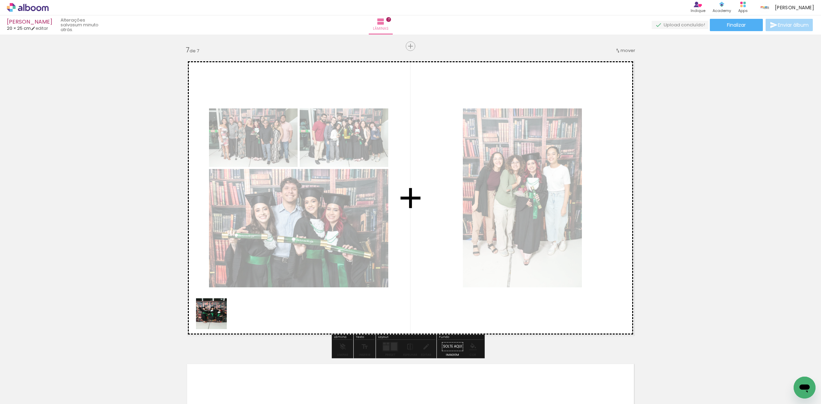
drag, startPoint x: 70, startPoint y: 392, endPoint x: 145, endPoint y: 334, distance: 93.8
click at [346, 257] on quentale-workspace at bounding box center [410, 202] width 821 height 404
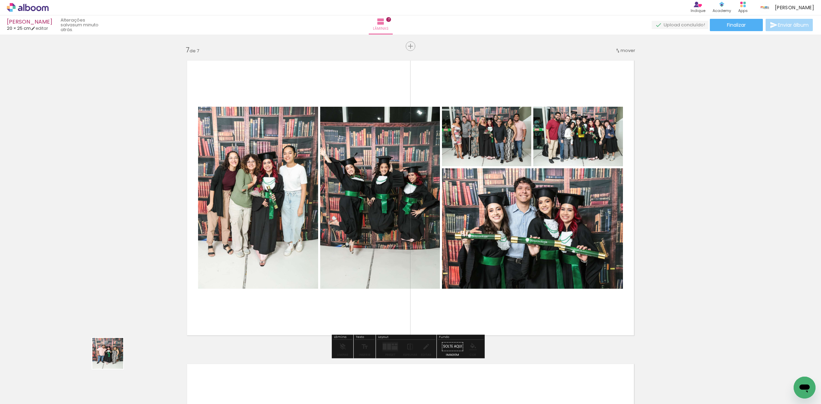
drag, startPoint x: 113, startPoint y: 358, endPoint x: 331, endPoint y: 203, distance: 267.5
click at [304, 237] on quentale-workspace at bounding box center [410, 202] width 821 height 404
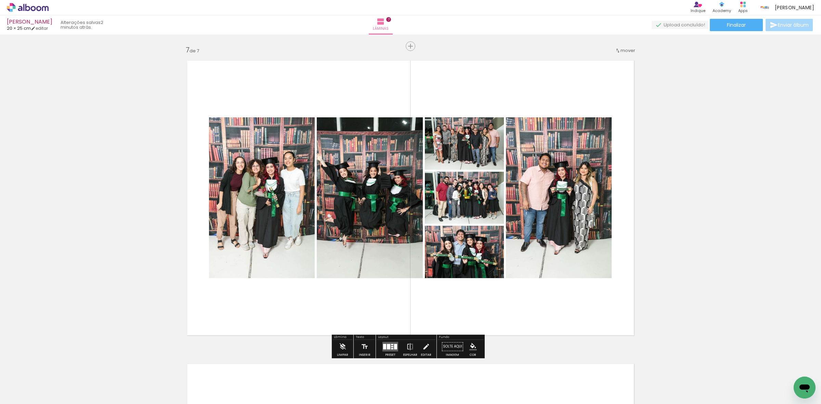
click at [391, 348] on div at bounding box center [392, 348] width 2 height 1
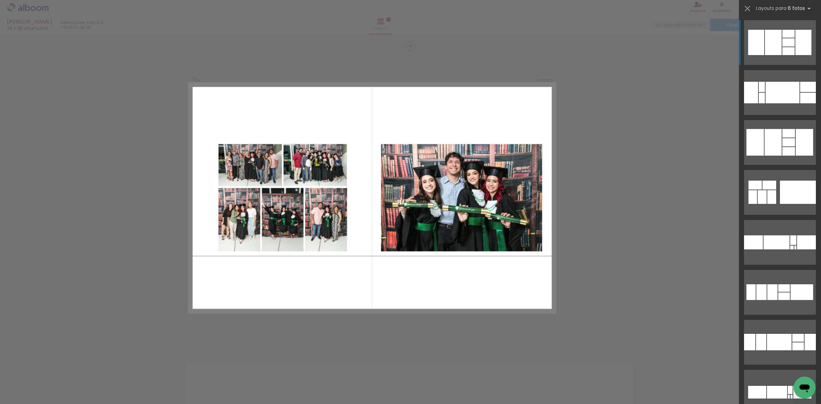
scroll to position [0, 0]
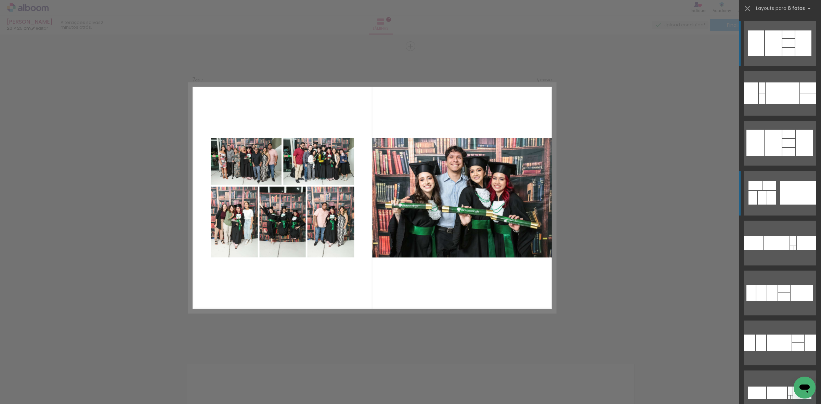
click at [800, 104] on div at bounding box center [808, 98] width 16 height 11
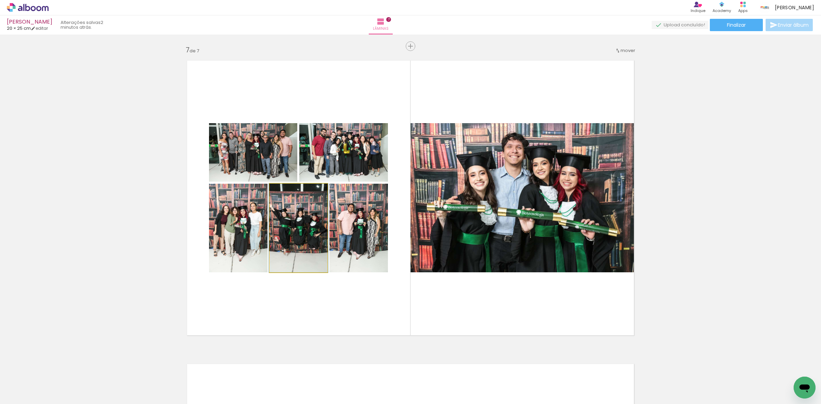
drag, startPoint x: 291, startPoint y: 233, endPoint x: 348, endPoint y: 224, distance: 58.2
click at [0, 0] on slot at bounding box center [0, 0] width 0 height 0
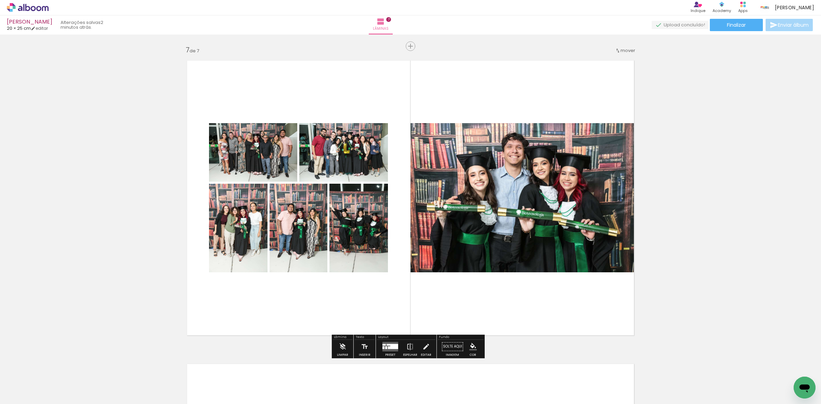
click at [267, 166] on quentale-photo at bounding box center [253, 152] width 88 height 58
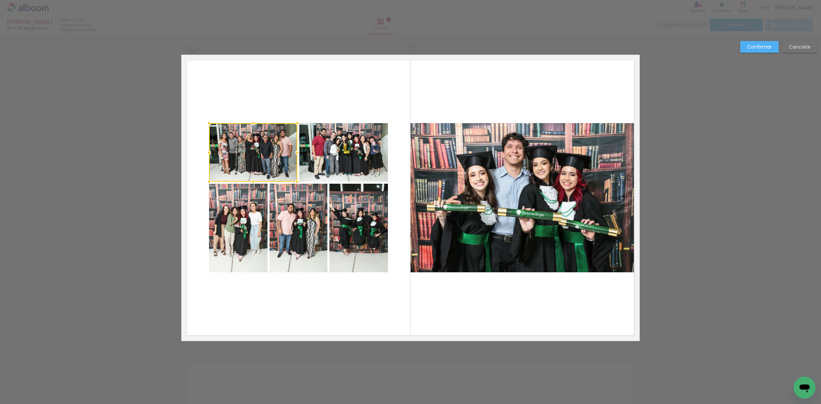
click at [349, 155] on quentale-photo at bounding box center [343, 152] width 89 height 58
click at [237, 234] on quentale-photo at bounding box center [238, 228] width 58 height 89
click at [279, 227] on div at bounding box center [298, 197] width 179 height 149
click at [339, 223] on div at bounding box center [298, 197] width 179 height 149
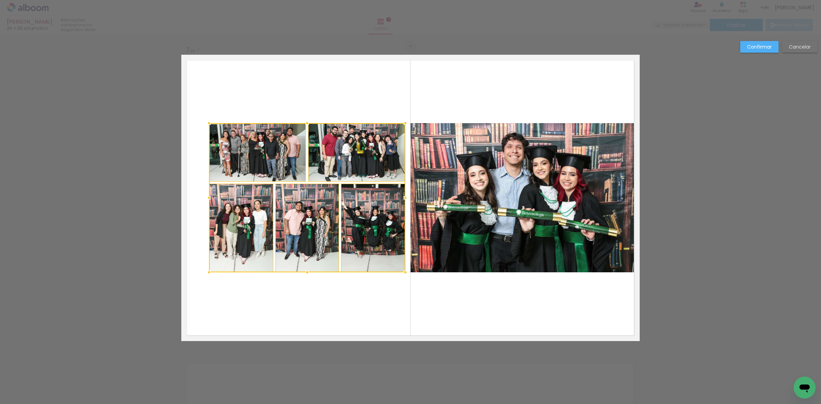
drag, startPoint x: 386, startPoint y: 198, endPoint x: 398, endPoint y: 199, distance: 12.0
click at [398, 199] on div at bounding box center [405, 198] width 14 height 14
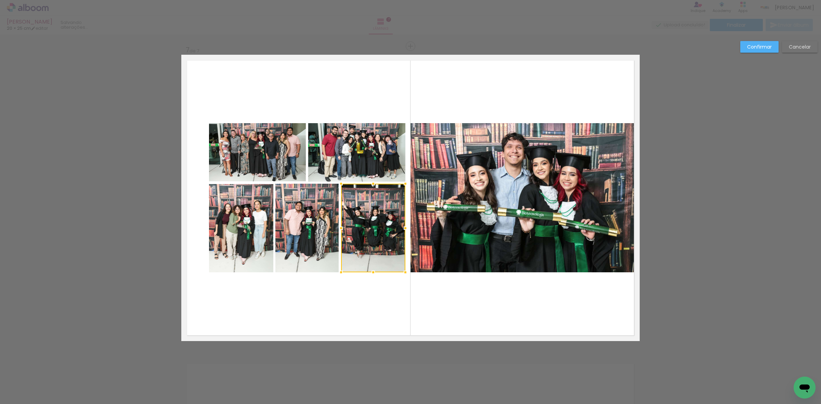
click at [356, 141] on quentale-photo at bounding box center [356, 152] width 97 height 58
click at [383, 236] on quentale-photo at bounding box center [373, 228] width 64 height 89
click at [309, 226] on div at bounding box center [356, 197] width 97 height 149
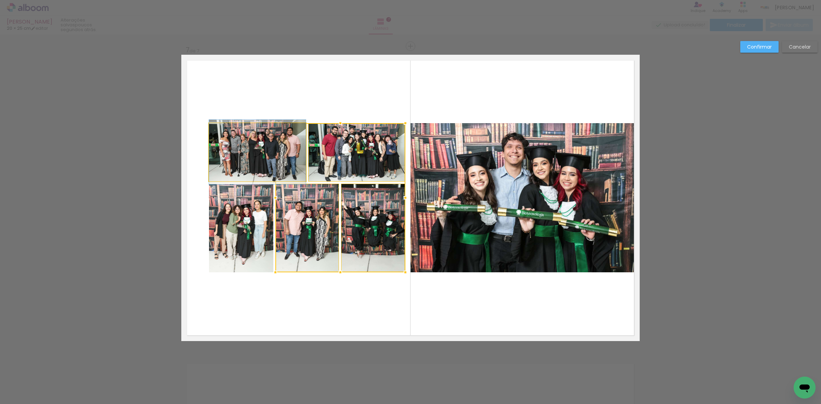
click at [269, 137] on quentale-photo at bounding box center [257, 152] width 97 height 58
click at [250, 232] on div at bounding box center [307, 197] width 196 height 149
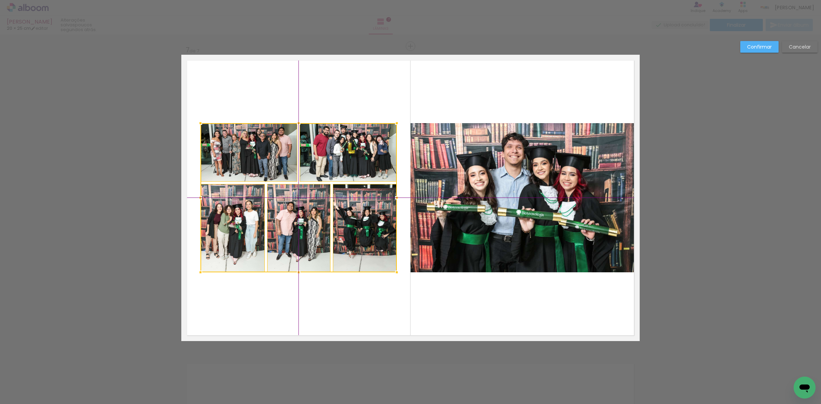
click at [291, 226] on div at bounding box center [298, 197] width 196 height 149
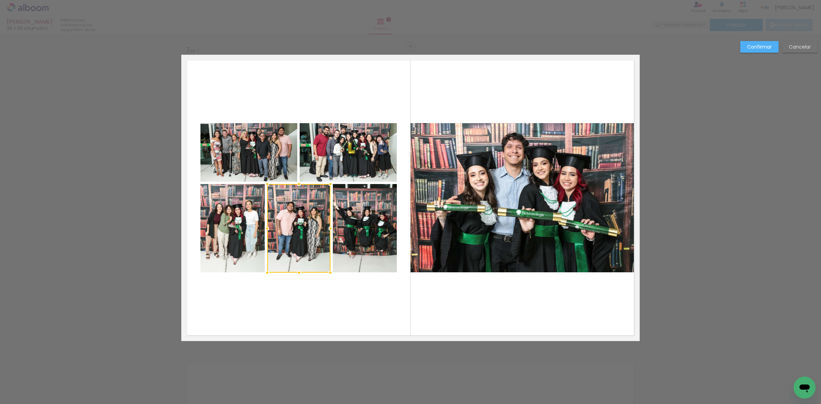
click at [358, 206] on quentale-photo at bounding box center [365, 228] width 64 height 89
click at [288, 209] on quentale-photo at bounding box center [298, 228] width 63 height 89
click at [245, 212] on quentale-photo at bounding box center [232, 228] width 64 height 88
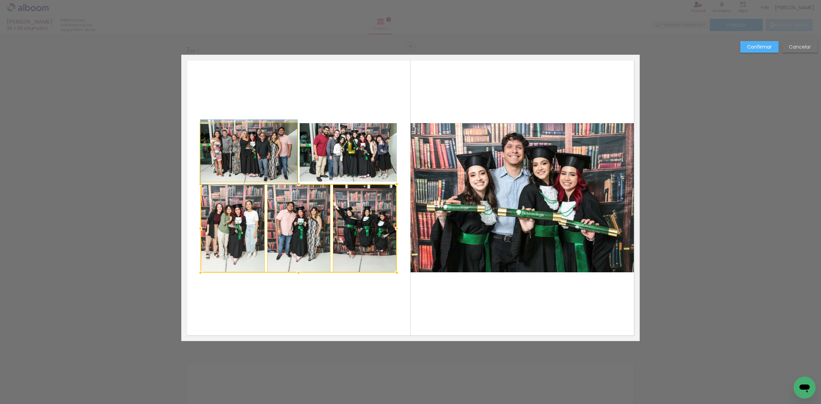
click at [255, 170] on quentale-photo at bounding box center [248, 152] width 97 height 58
click at [354, 158] on div at bounding box center [298, 197] width 196 height 149
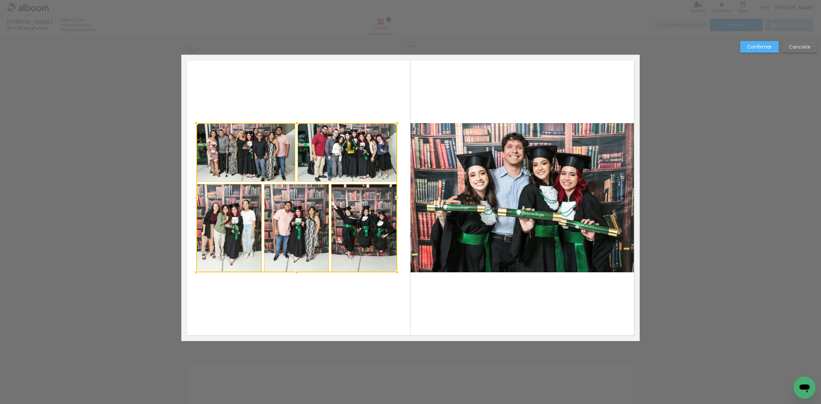
drag, startPoint x: 196, startPoint y: 199, endPoint x: 214, endPoint y: 190, distance: 20.0
click at [189, 200] on div at bounding box center [196, 198] width 14 height 14
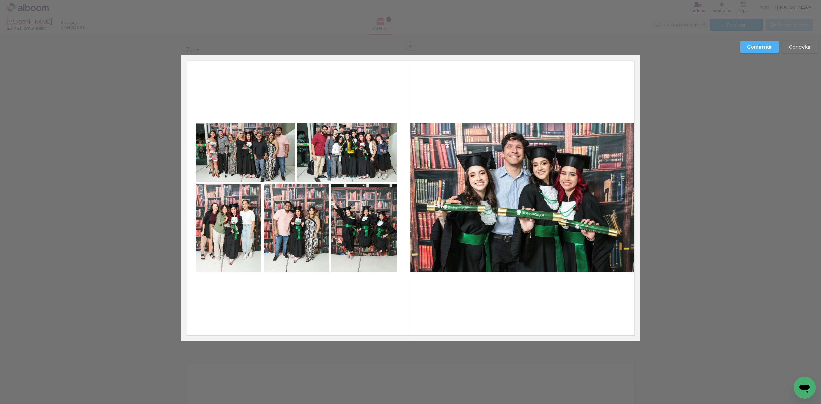
click at [252, 173] on quentale-photo at bounding box center [245, 152] width 99 height 58
click at [353, 160] on quentale-photo at bounding box center [346, 152] width 99 height 58
click at [242, 221] on quentale-photo at bounding box center [229, 228] width 66 height 89
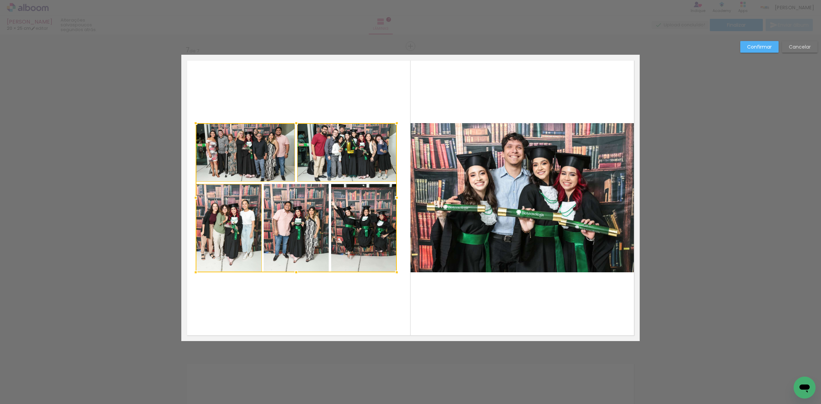
click at [302, 221] on div at bounding box center [296, 197] width 201 height 149
click at [336, 225] on div at bounding box center [296, 197] width 201 height 149
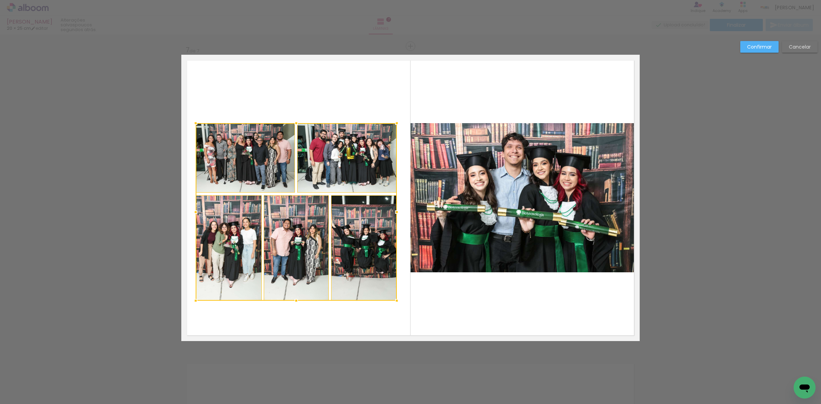
drag, startPoint x: 293, startPoint y: 270, endPoint x: 289, endPoint y: 298, distance: 28.2
click at [289, 298] on div at bounding box center [296, 301] width 14 height 14
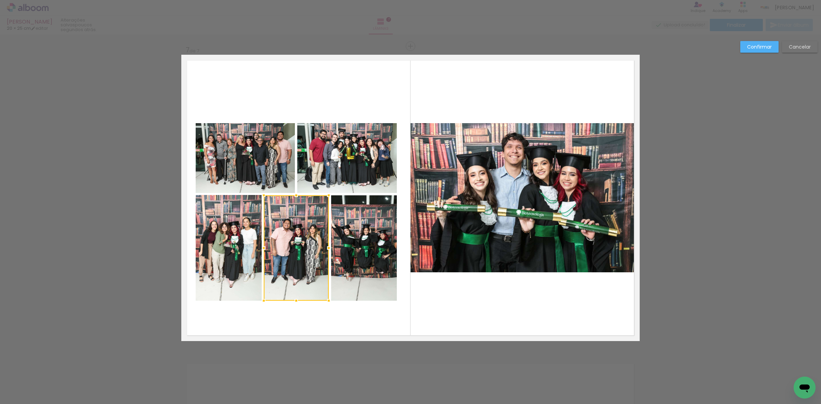
click at [269, 161] on quentale-photo at bounding box center [245, 158] width 99 height 70
click at [317, 160] on quentale-photo at bounding box center [346, 158] width 99 height 70
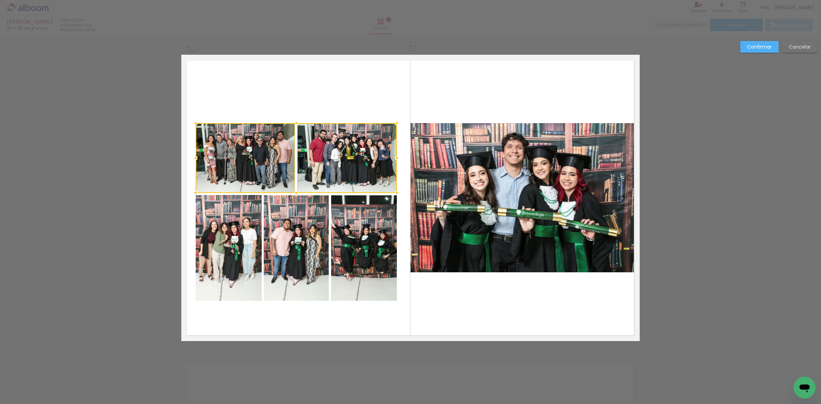
click at [242, 225] on quentale-photo at bounding box center [229, 248] width 66 height 106
click at [303, 220] on div at bounding box center [296, 211] width 201 height 177
click at [364, 224] on div at bounding box center [296, 211] width 201 height 177
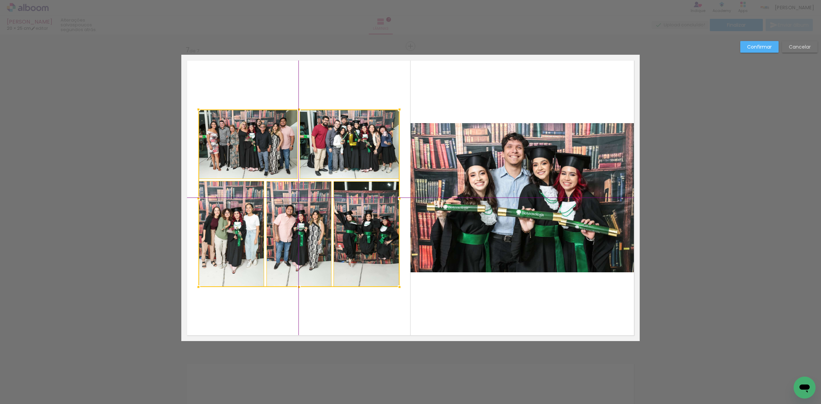
drag, startPoint x: 359, startPoint y: 238, endPoint x: 358, endPoint y: 225, distance: 13.1
click at [358, 225] on div at bounding box center [298, 197] width 201 height 177
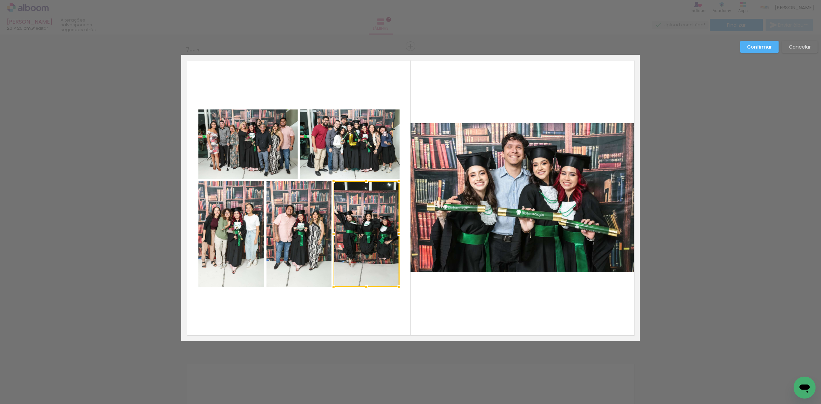
click at [0, 0] on slot "Confirmar" at bounding box center [0, 0] width 0 height 0
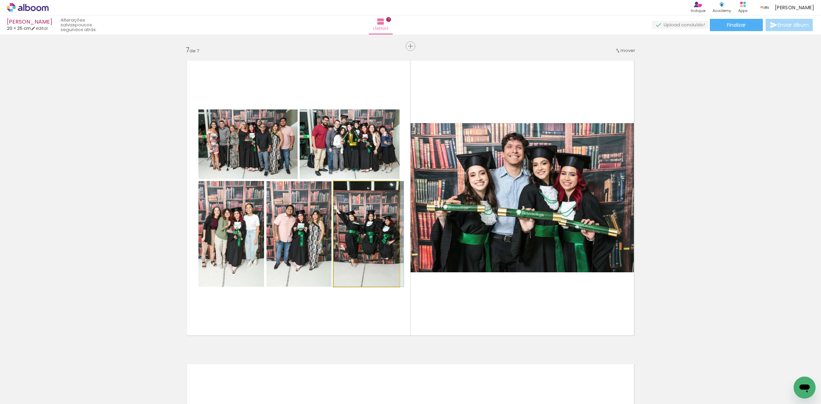
drag, startPoint x: 360, startPoint y: 226, endPoint x: 364, endPoint y: 226, distance: 4.4
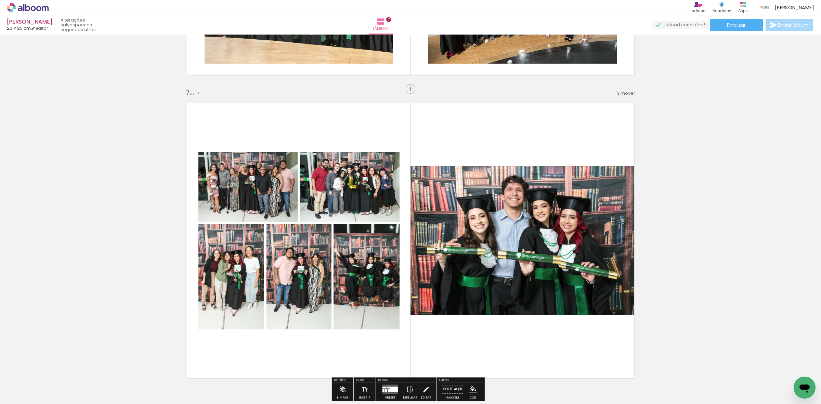
click at [254, 186] on quentale-photo at bounding box center [247, 187] width 99 height 70
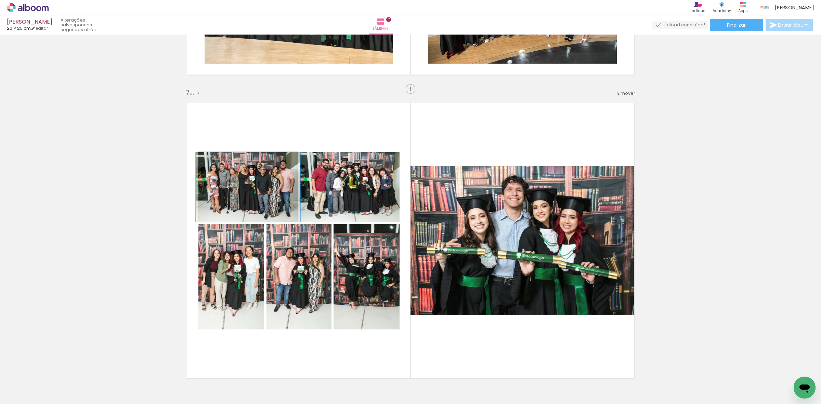
click at [254, 186] on quentale-photo at bounding box center [247, 187] width 99 height 70
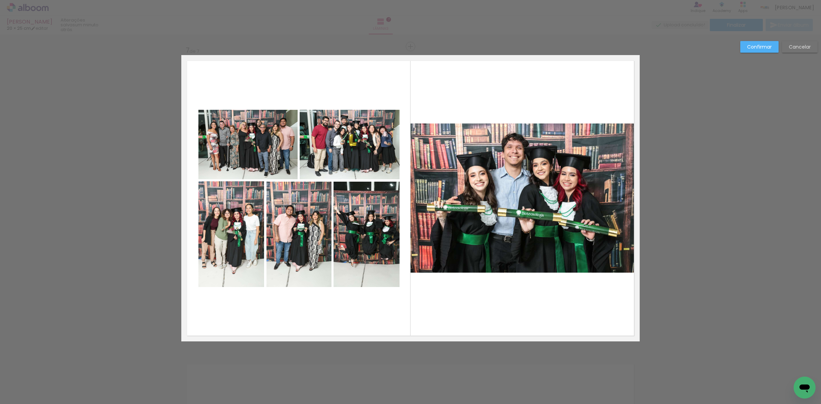
scroll to position [1819, 0]
click at [260, 157] on quentale-photo at bounding box center [247, 144] width 99 height 70
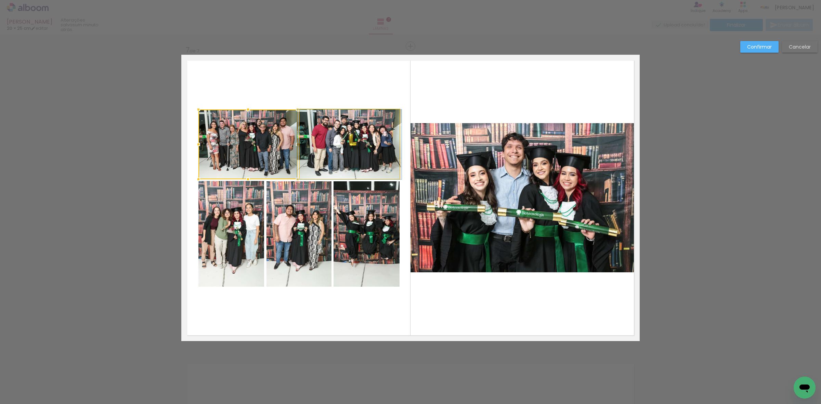
click at [322, 158] on quentale-photo at bounding box center [348, 144] width 99 height 70
click at [221, 241] on quentale-photo at bounding box center [231, 234] width 66 height 106
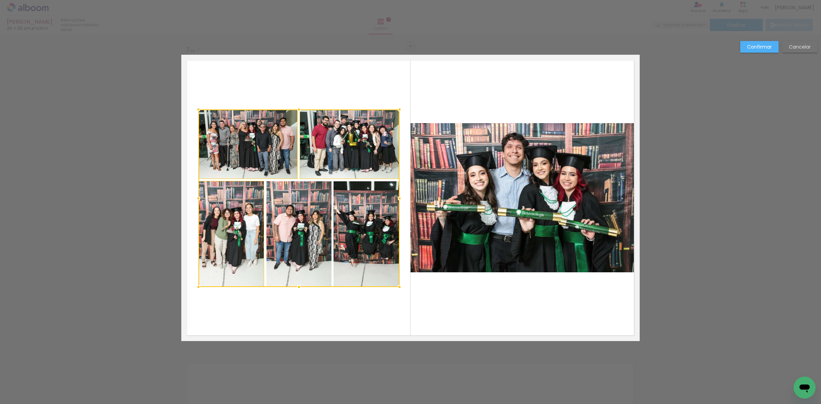
click at [282, 233] on div at bounding box center [298, 197] width 201 height 177
click at [373, 233] on div at bounding box center [298, 197] width 201 height 177
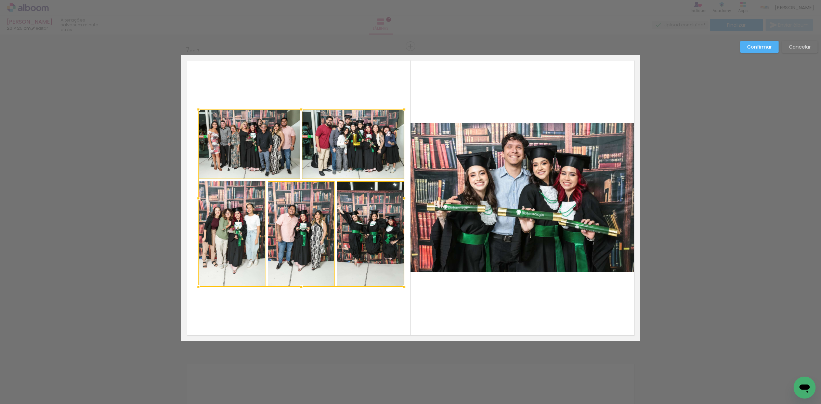
drag, startPoint x: 394, startPoint y: 201, endPoint x: 402, endPoint y: 202, distance: 7.9
click at [402, 202] on div at bounding box center [404, 198] width 14 height 14
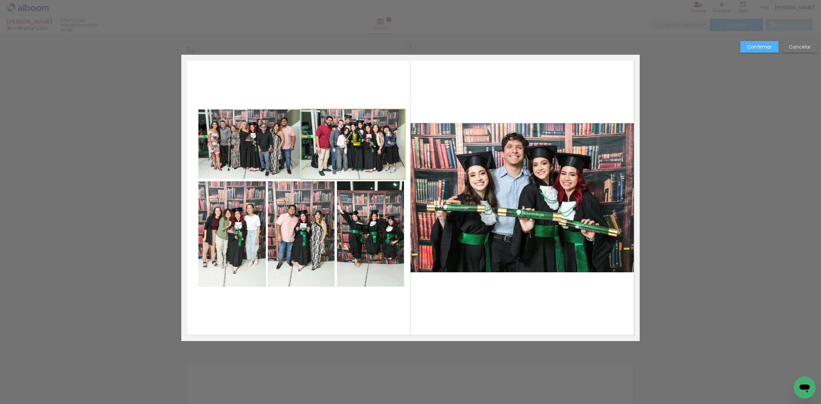
click at [355, 142] on quentale-photo at bounding box center [353, 144] width 102 height 70
click at [222, 158] on quentale-photo at bounding box center [249, 144] width 102 height 70
click at [245, 225] on quentale-photo at bounding box center [231, 233] width 67 height 105
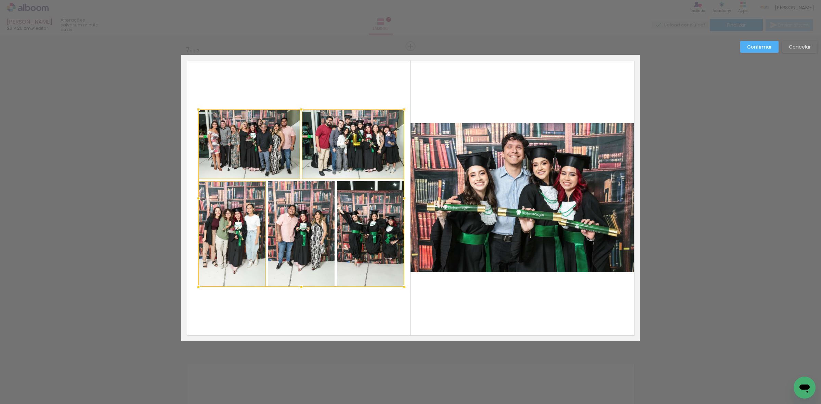
click at [295, 223] on div at bounding box center [301, 197] width 206 height 177
click at [351, 222] on div at bounding box center [301, 197] width 206 height 177
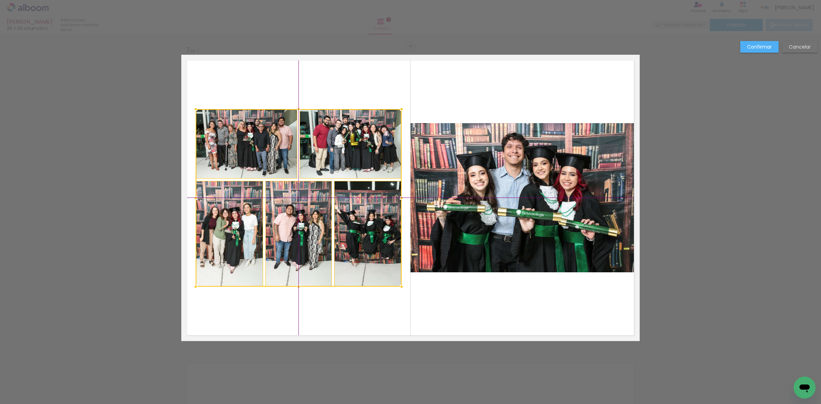
drag, startPoint x: 356, startPoint y: 224, endPoint x: 352, endPoint y: 223, distance: 3.8
click at [352, 223] on div at bounding box center [299, 197] width 206 height 177
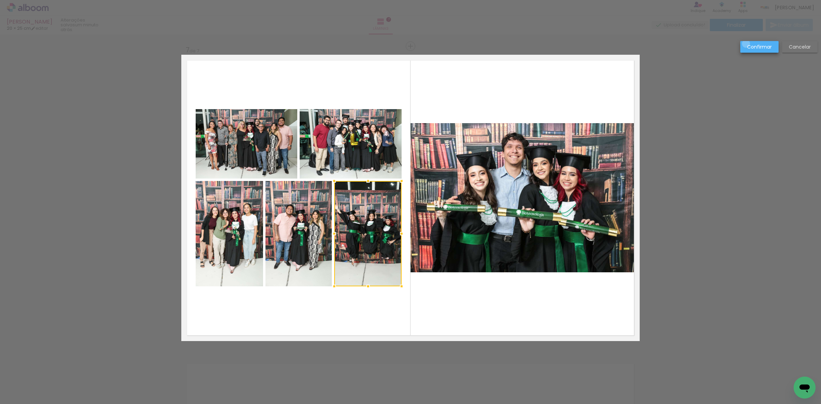
click at [746, 44] on paper-button "Confirmar" at bounding box center [759, 47] width 38 height 12
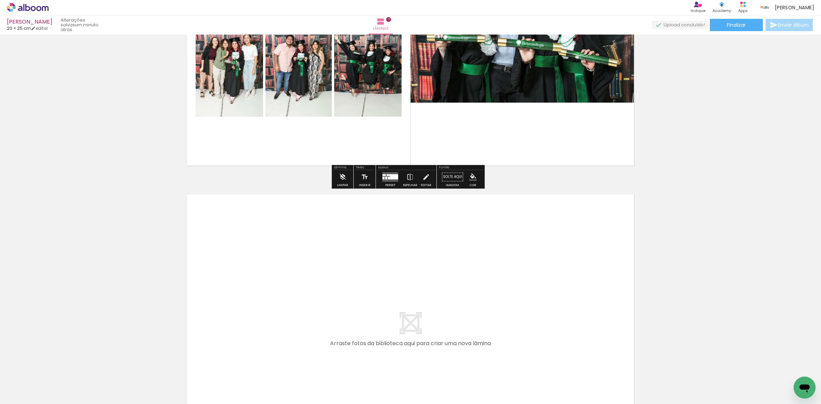
scroll to position [2033, 0]
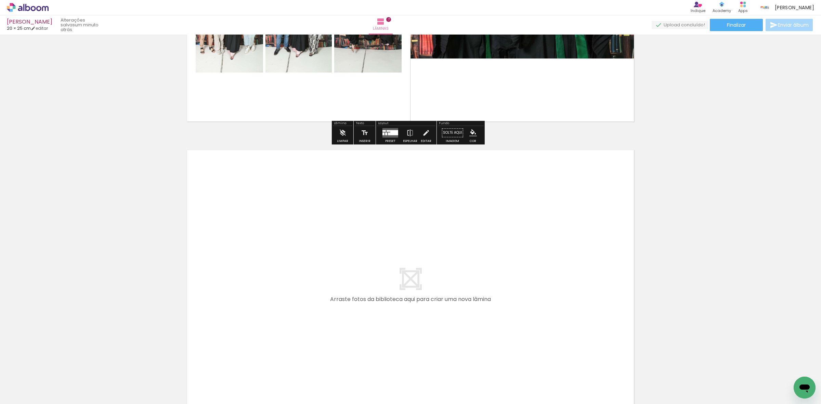
drag, startPoint x: 71, startPoint y: 378, endPoint x: 286, endPoint y: 263, distance: 243.7
click at [286, 263] on quentale-workspace at bounding box center [410, 202] width 821 height 404
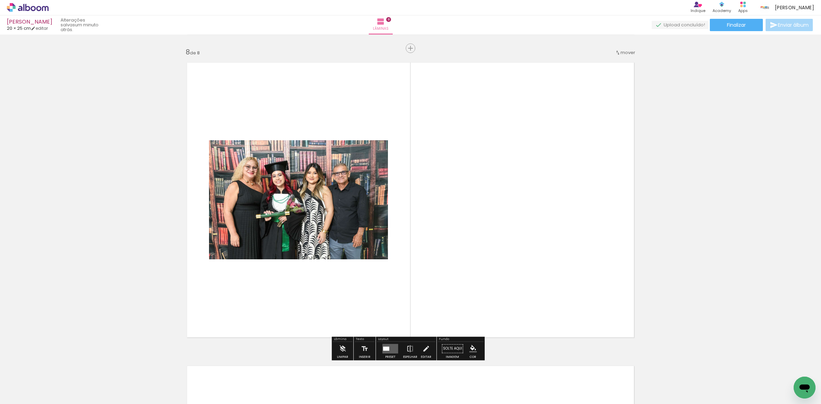
scroll to position [2122, 0]
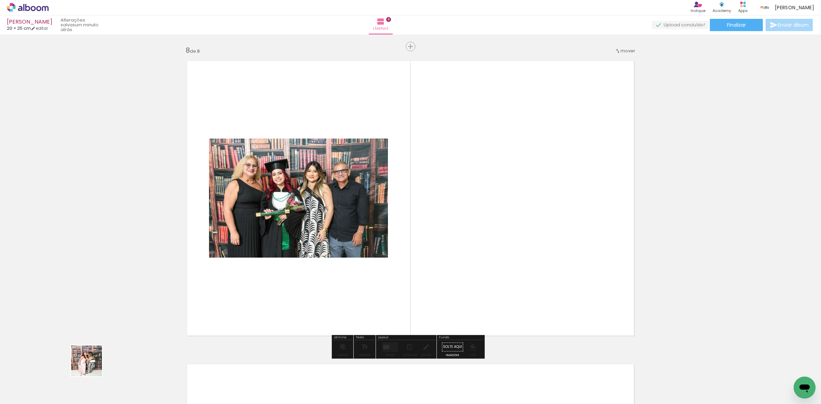
drag, startPoint x: 71, startPoint y: 381, endPoint x: 181, endPoint y: 268, distance: 156.7
click at [245, 251] on quentale-workspace at bounding box center [410, 202] width 821 height 404
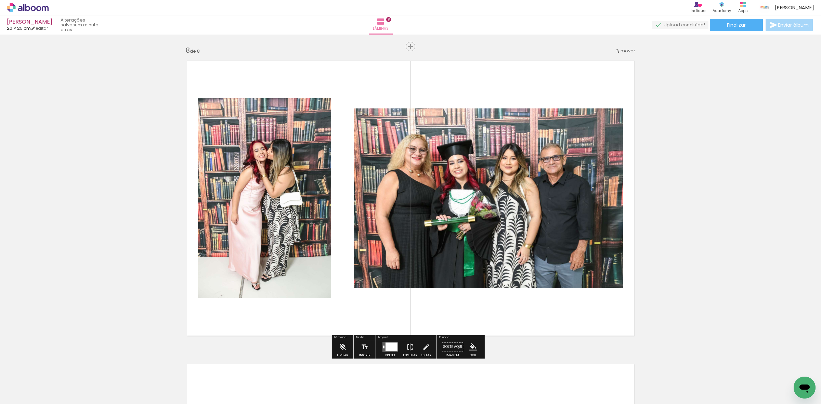
drag, startPoint x: 77, startPoint y: 379, endPoint x: 148, endPoint y: 322, distance: 90.9
click at [252, 246] on quentale-workspace at bounding box center [410, 202] width 821 height 404
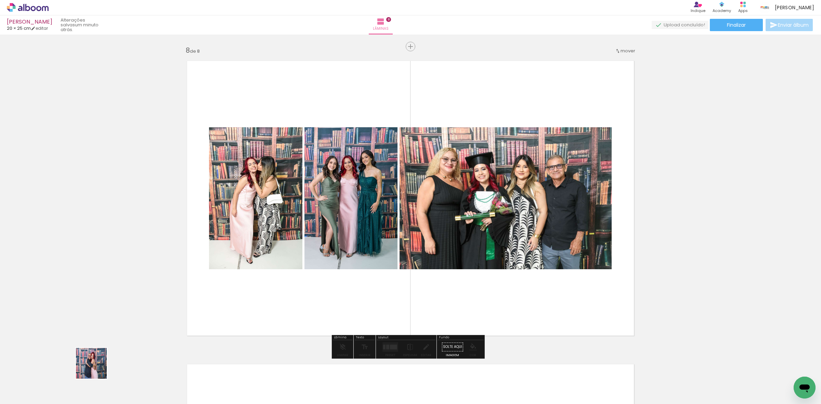
drag, startPoint x: 88, startPoint y: 384, endPoint x: 213, endPoint y: 282, distance: 161.4
click at [183, 299] on quentale-workspace at bounding box center [410, 202] width 821 height 404
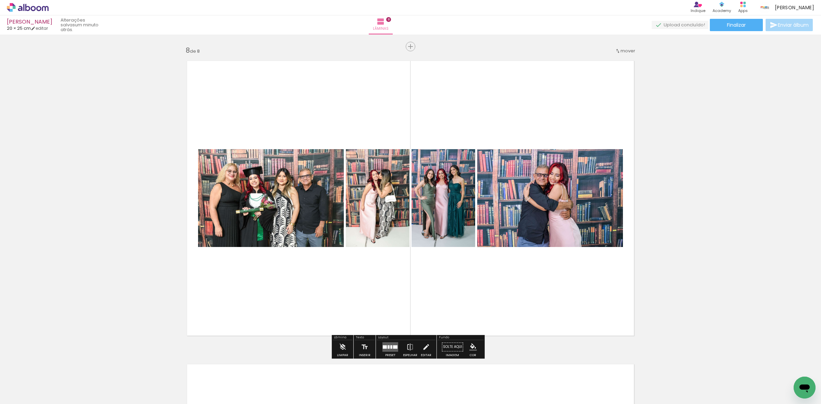
click at [390, 345] on div at bounding box center [391, 346] width 2 height 3
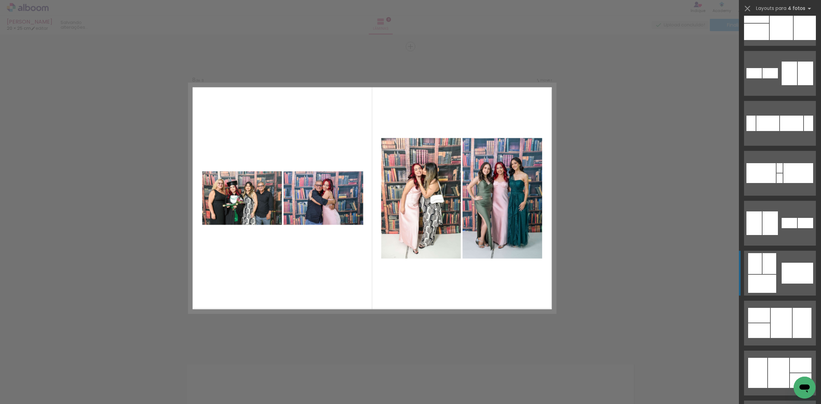
scroll to position [214, 0]
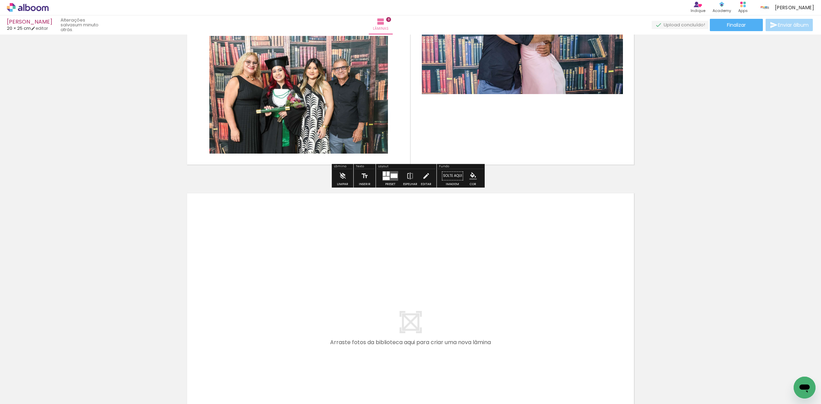
drag, startPoint x: 74, startPoint y: 382, endPoint x: 247, endPoint y: 274, distance: 204.9
click at [247, 274] on quentale-workspace at bounding box center [410, 202] width 821 height 404
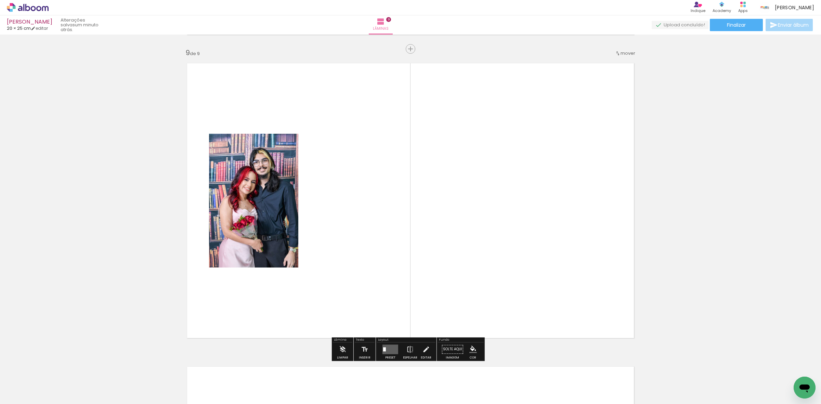
scroll to position [2426, 0]
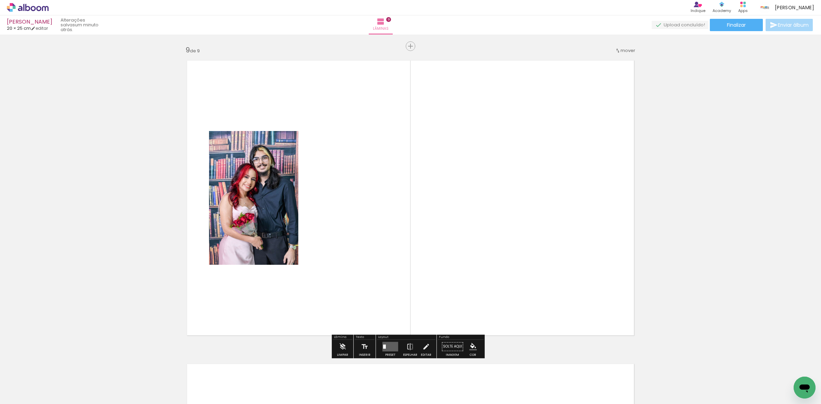
drag, startPoint x: 76, startPoint y: 376, endPoint x: 299, endPoint y: 234, distance: 265.2
click at [299, 234] on quentale-workspace at bounding box center [410, 202] width 821 height 404
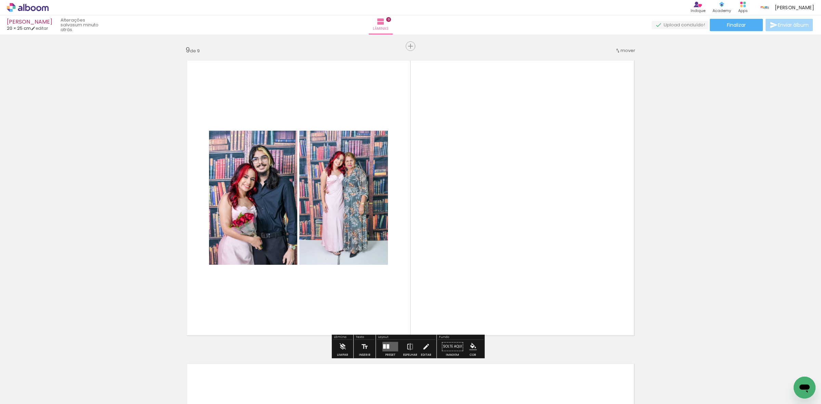
drag, startPoint x: 81, startPoint y: 378, endPoint x: 218, endPoint y: 347, distance: 140.7
click at [275, 268] on quentale-workspace at bounding box center [410, 202] width 821 height 404
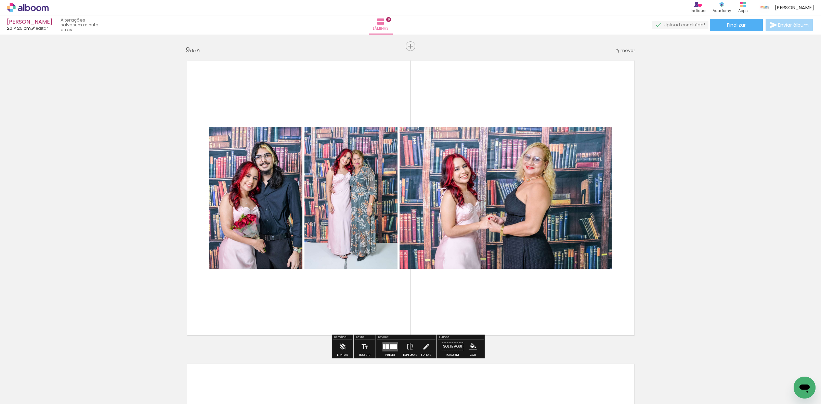
drag, startPoint x: 77, startPoint y: 374, endPoint x: 309, endPoint y: 245, distance: 265.2
click at [280, 269] on quentale-workspace at bounding box center [410, 202] width 821 height 404
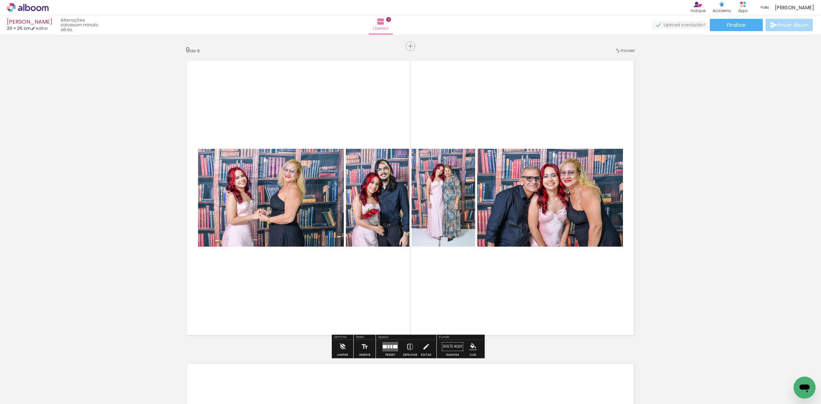
drag, startPoint x: 68, startPoint y: 382, endPoint x: 348, endPoint y: 226, distance: 320.6
click at [316, 248] on quentale-workspace at bounding box center [410, 202] width 821 height 404
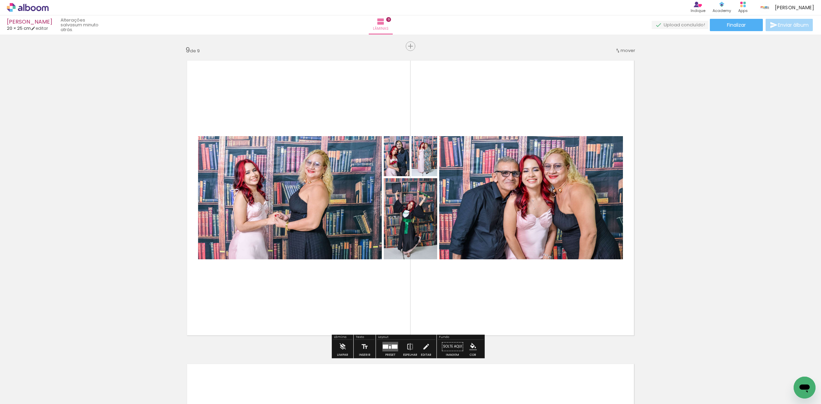
click at [389, 346] on div at bounding box center [390, 347] width 2 height 3
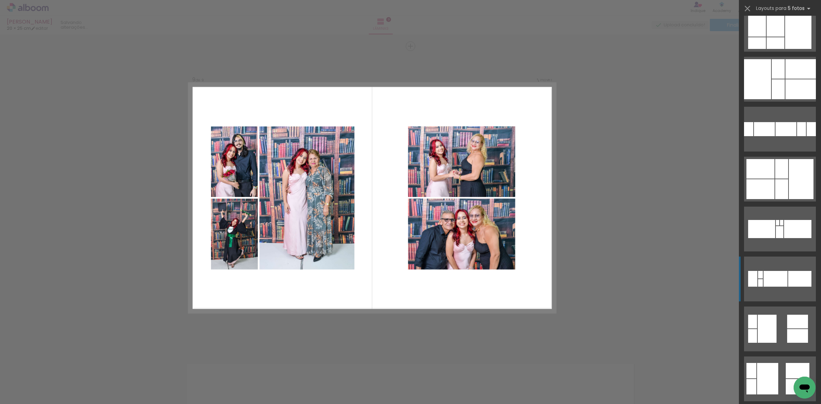
scroll to position [342, 0]
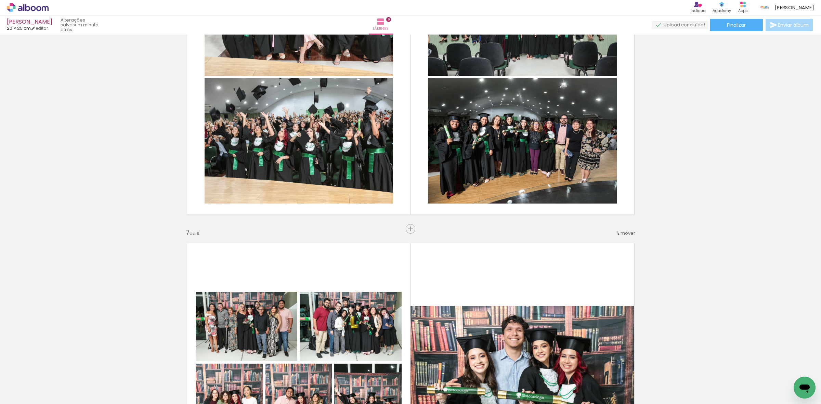
scroll to position [1656, 0]
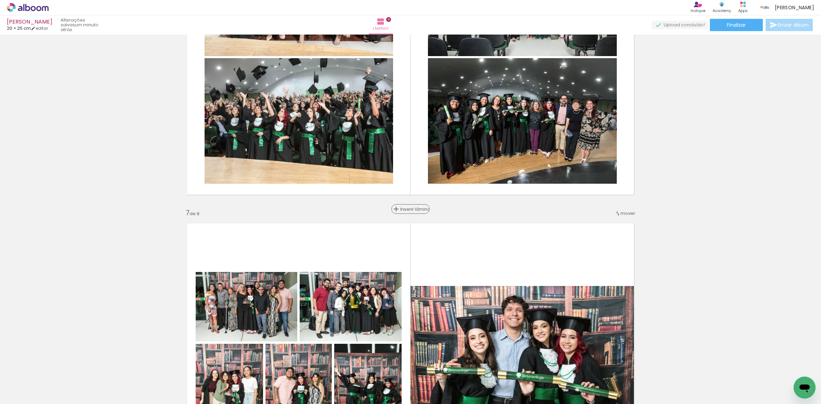
click at [407, 209] on span "Inserir lâmina" at bounding box center [413, 209] width 27 height 4
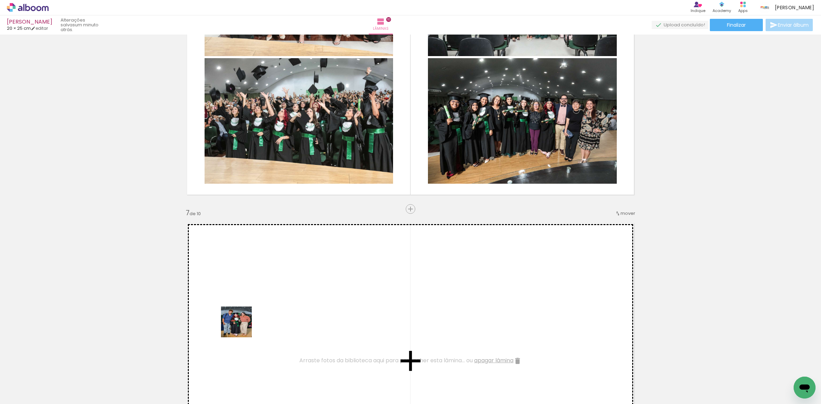
drag, startPoint x: 97, startPoint y: 388, endPoint x: 110, endPoint y: 381, distance: 14.8
click at [250, 317] on quentale-workspace at bounding box center [410, 202] width 821 height 404
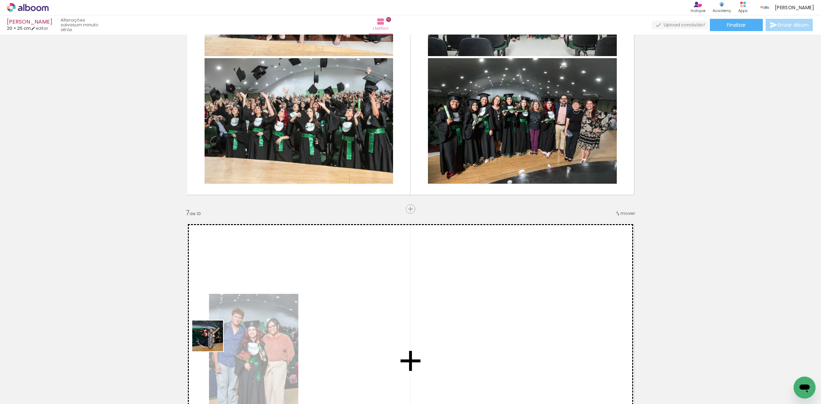
drag, startPoint x: 62, startPoint y: 379, endPoint x: 387, endPoint y: 277, distance: 340.5
click at [377, 282] on quentale-workspace at bounding box center [410, 202] width 821 height 404
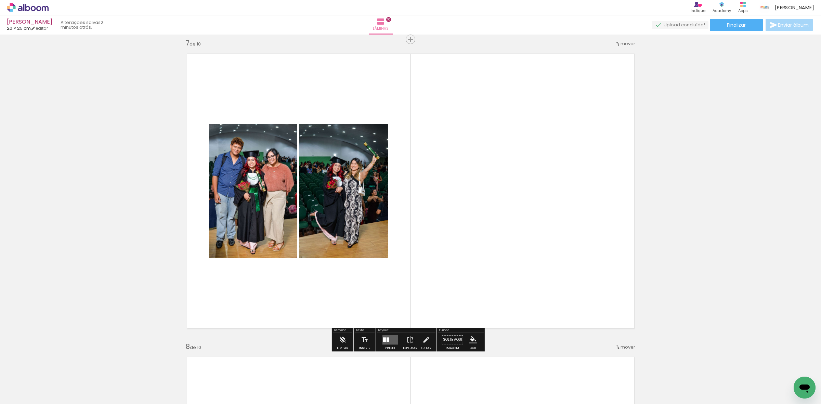
scroll to position [1827, 0]
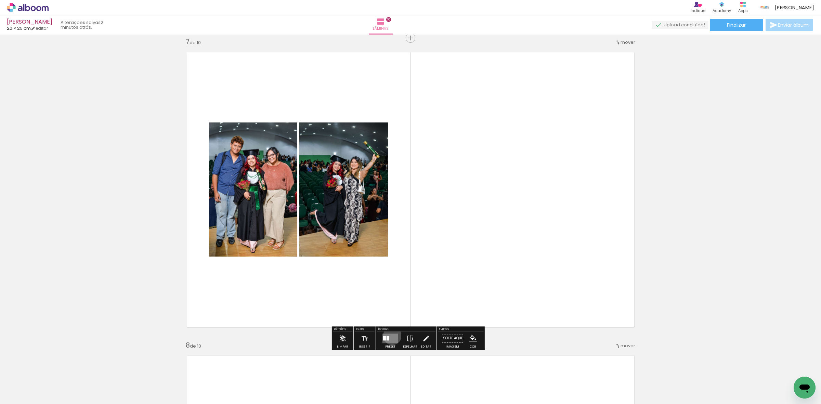
click at [390, 335] on quentale-layouter at bounding box center [390, 338] width 16 height 10
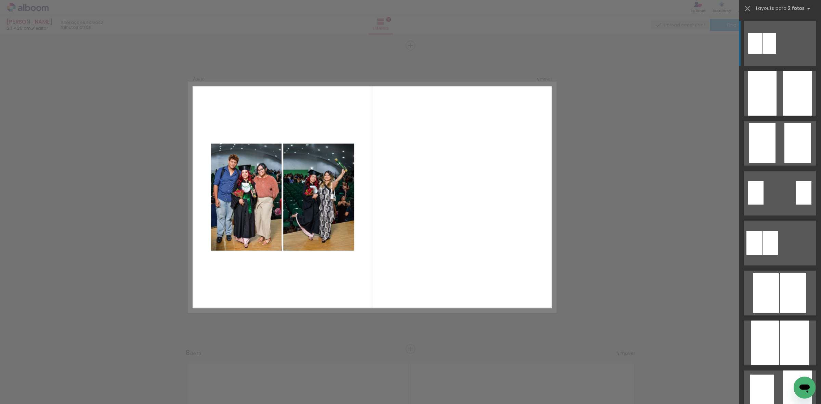
scroll to position [1819, 0]
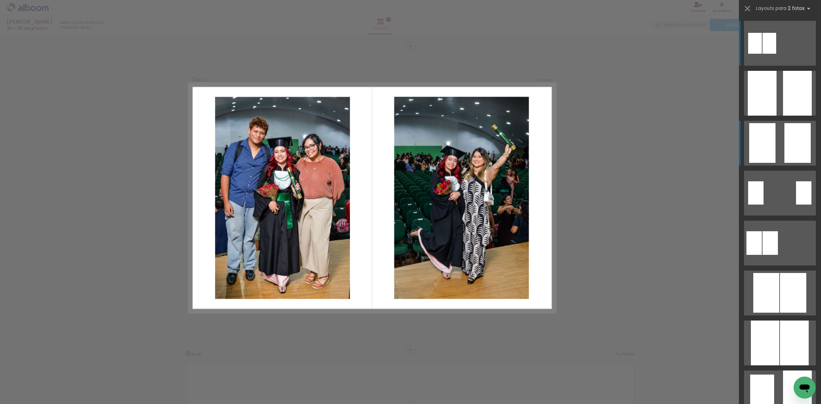
click at [797, 116] on div at bounding box center [797, 93] width 29 height 45
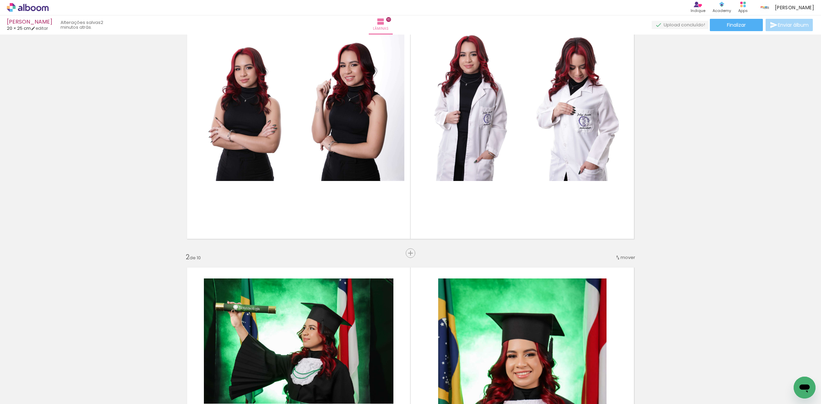
scroll to position [0, 0]
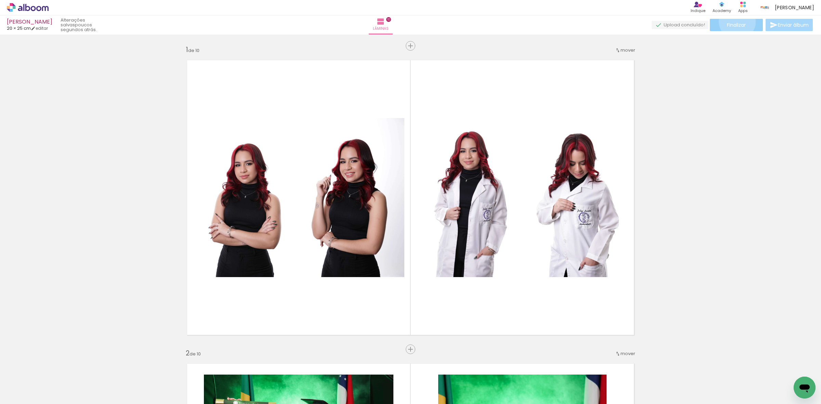
click at [734, 23] on span "Finalizar" at bounding box center [735, 25] width 19 height 5
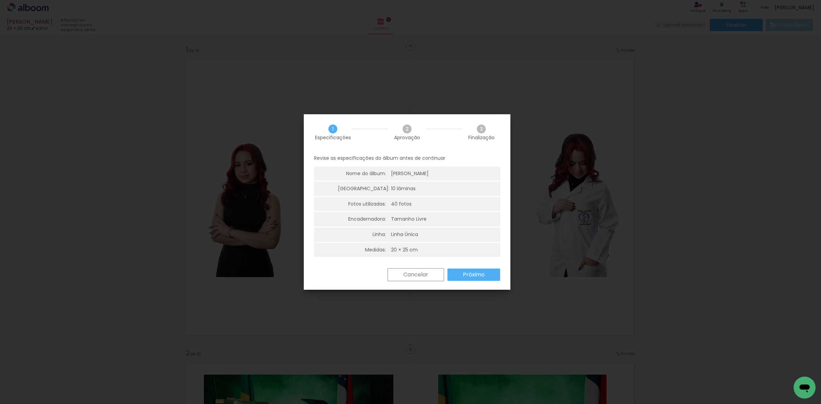
click at [0, 0] on slot "Próximo" at bounding box center [0, 0] width 0 height 0
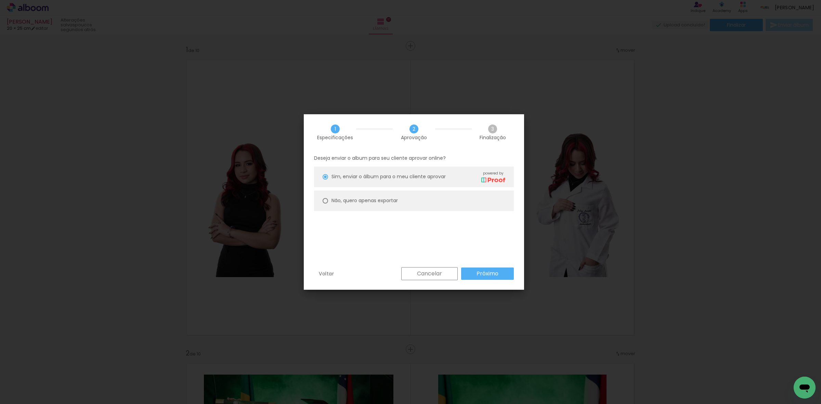
click at [440, 202] on paper-radio-button "Não, quero apenas exportar" at bounding box center [414, 200] width 200 height 21
type paper-radio-button "on"
click at [0, 0] on slot "Próximo" at bounding box center [0, 0] width 0 height 0
type input "Alta, 300 DPI"
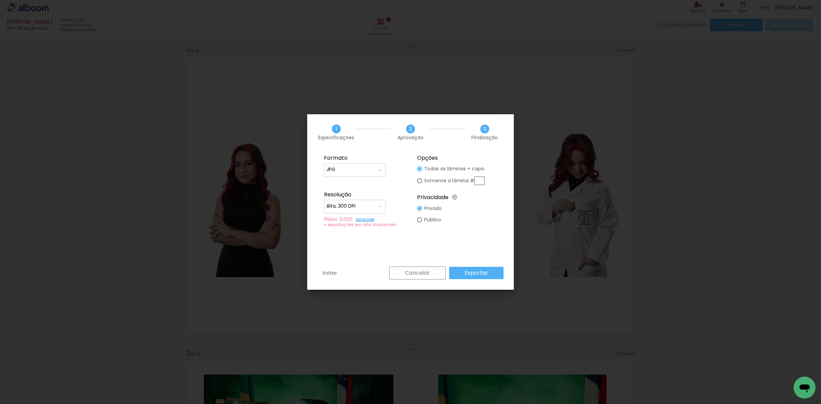
click at [0, 0] on slot "Exportar" at bounding box center [0, 0] width 0 height 0
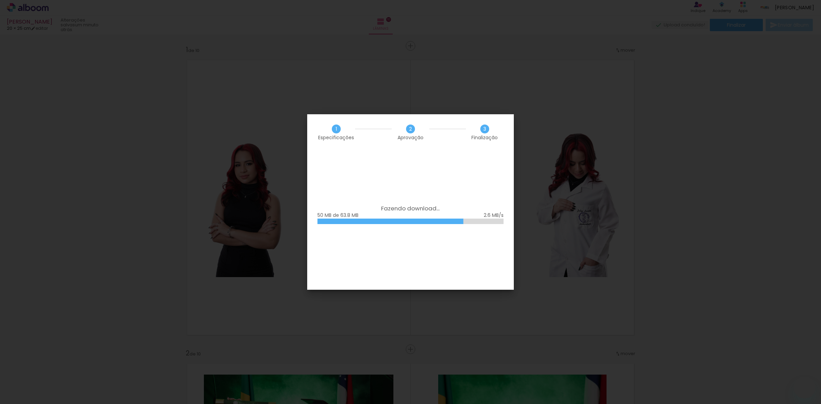
click at [420, 143] on div "1 Especificações 2 Aprovação 3 Finalização" at bounding box center [410, 132] width 206 height 36
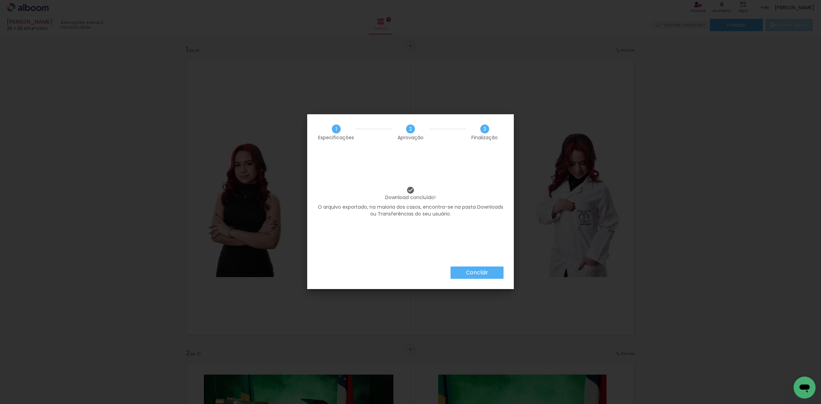
click at [0, 0] on slot "Concluir" at bounding box center [0, 0] width 0 height 0
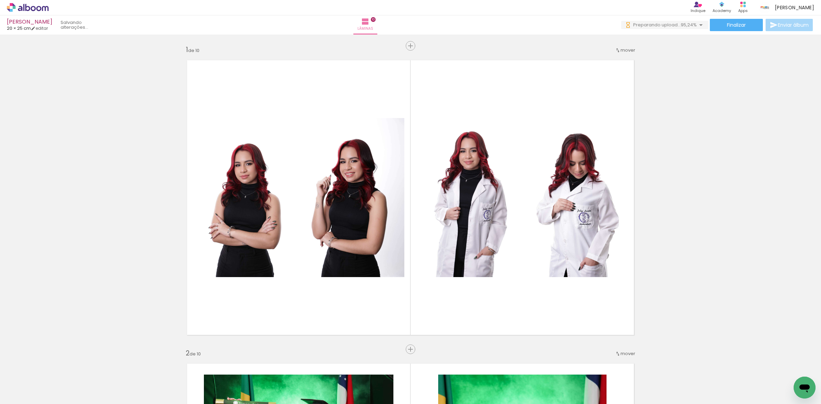
click at [23, 388] on input "Não utilizadas" at bounding box center [19, 389] width 26 height 6
click at [0, 0] on slot "Todas as fotos" at bounding box center [0, 0] width 0 height 0
type input "Todas as fotos"
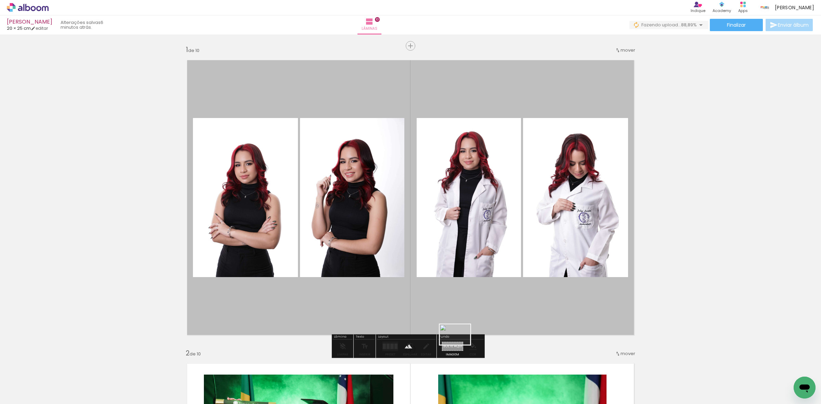
drag, startPoint x: 721, startPoint y: 384, endPoint x: 456, endPoint y: 348, distance: 268.1
click at [456, 348] on quentale-workspace at bounding box center [410, 202] width 821 height 404
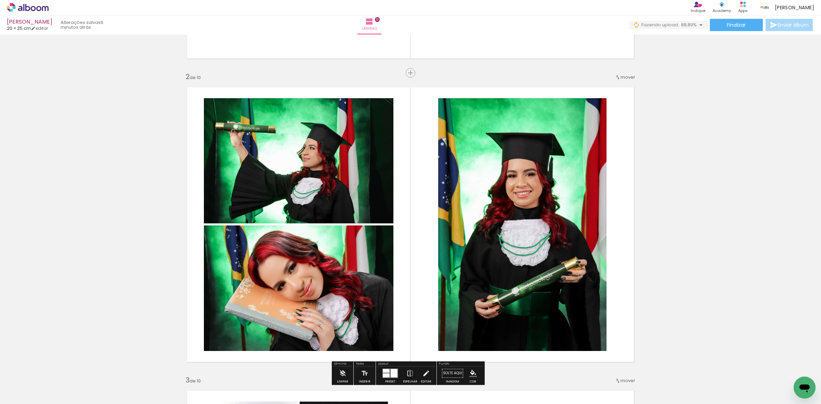
scroll to position [299, 0]
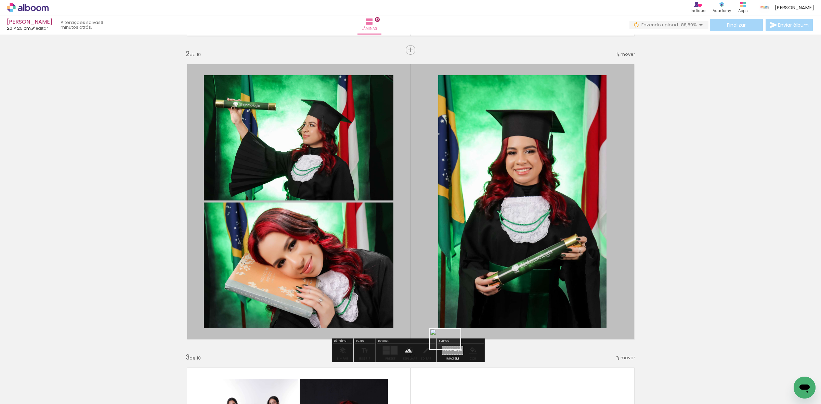
drag, startPoint x: 674, startPoint y: 390, endPoint x: 455, endPoint y: 344, distance: 223.5
click at [450, 350] on quentale-workspace at bounding box center [410, 202] width 821 height 404
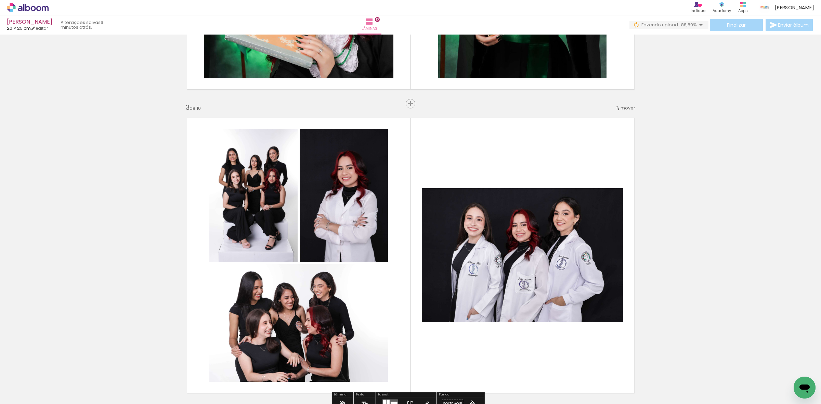
scroll to position [598, 0]
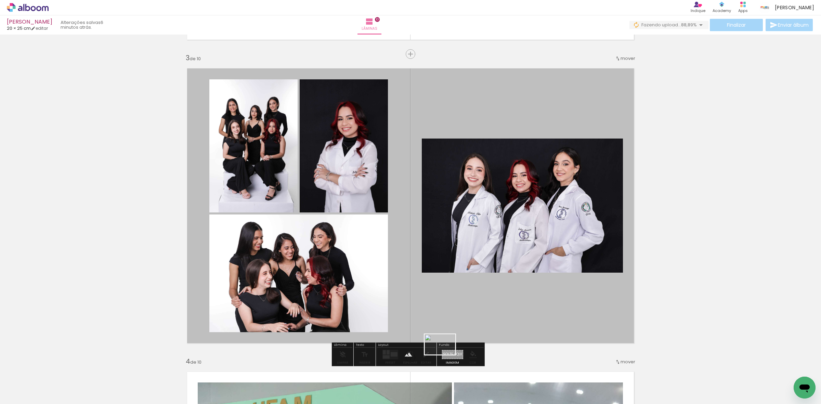
drag, startPoint x: 760, startPoint y: 382, endPoint x: 445, endPoint y: 355, distance: 316.4
click at [445, 355] on quentale-workspace at bounding box center [410, 202] width 821 height 404
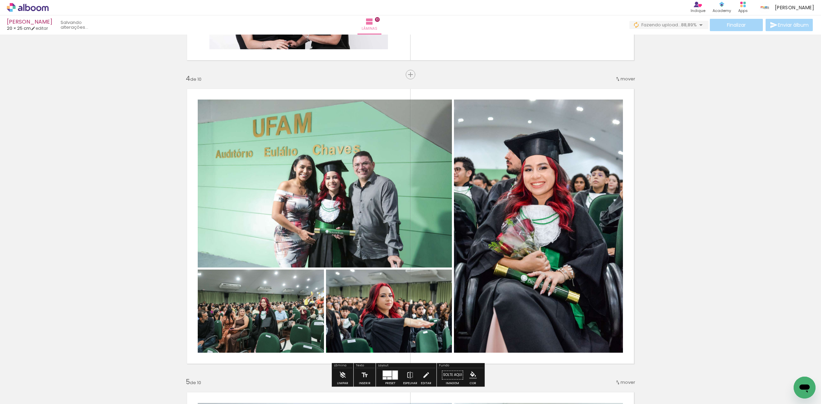
scroll to position [940, 0]
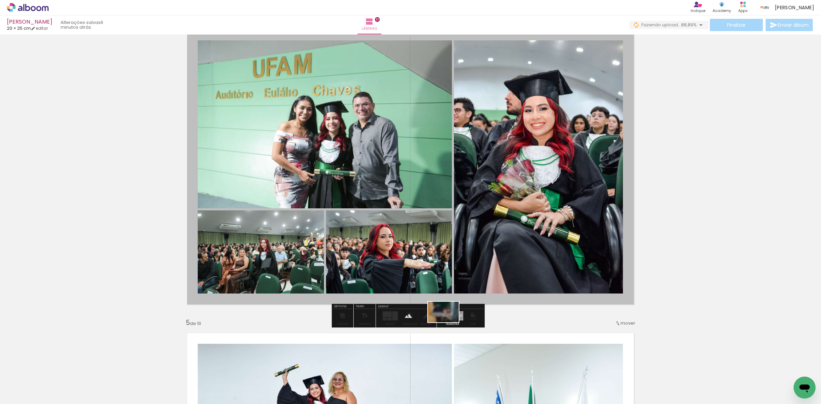
drag, startPoint x: 643, startPoint y: 385, endPoint x: 448, endPoint y: 320, distance: 205.7
click at [448, 321] on quentale-workspace at bounding box center [410, 202] width 821 height 404
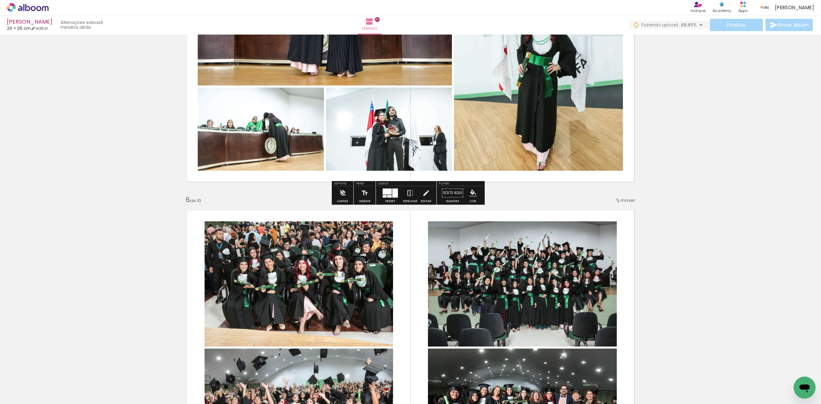
scroll to position [1368, 0]
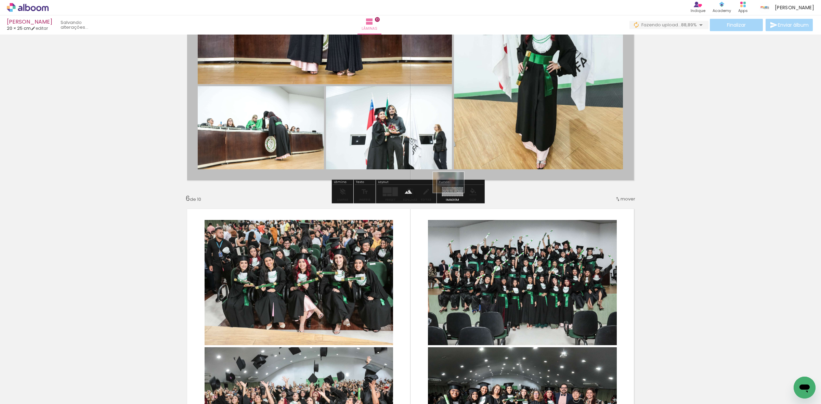
drag, startPoint x: 642, startPoint y: 386, endPoint x: 453, endPoint y: 196, distance: 268.6
click at [453, 196] on quentale-workspace at bounding box center [410, 202] width 821 height 404
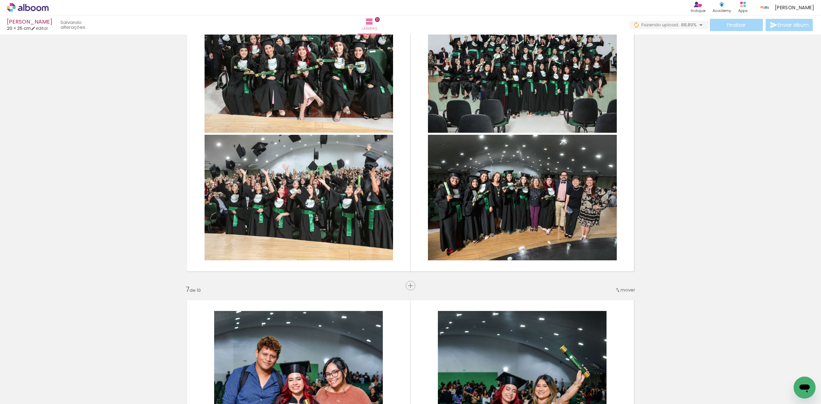
scroll to position [1581, 0]
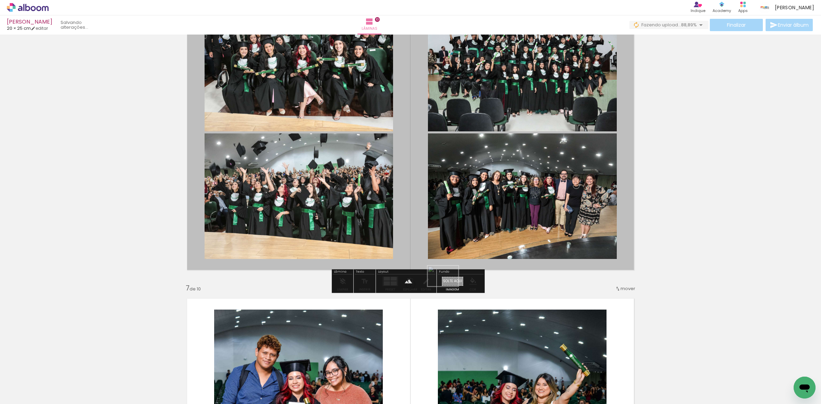
drag, startPoint x: 681, startPoint y: 377, endPoint x: 448, endPoint y: 286, distance: 250.0
click at [448, 286] on quentale-workspace at bounding box center [410, 202] width 821 height 404
drag, startPoint x: 650, startPoint y: 385, endPoint x: 453, endPoint y: 279, distance: 223.2
click at [452, 279] on quentale-workspace at bounding box center [410, 202] width 821 height 404
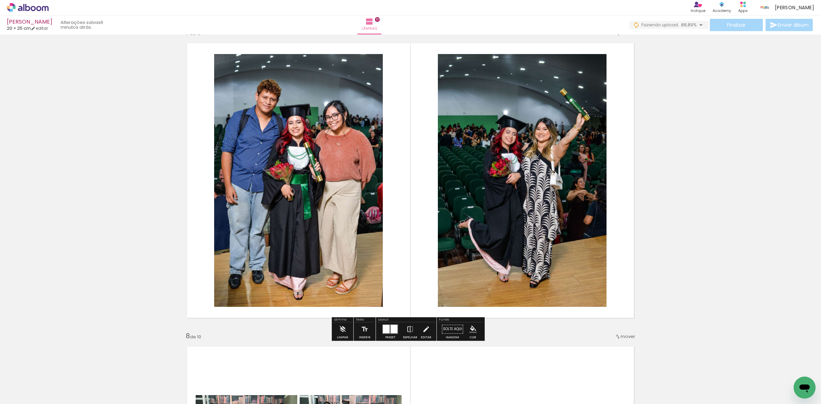
scroll to position [1838, 0]
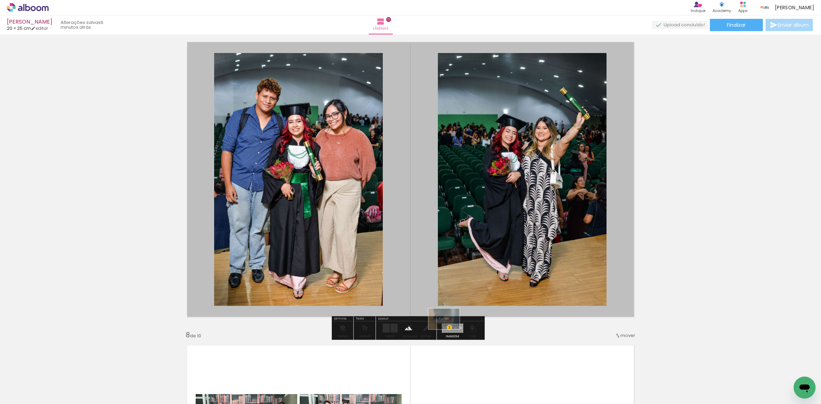
drag, startPoint x: 647, startPoint y: 382, endPoint x: 449, endPoint y: 329, distance: 205.3
click at [449, 329] on quentale-workspace at bounding box center [410, 202] width 821 height 404
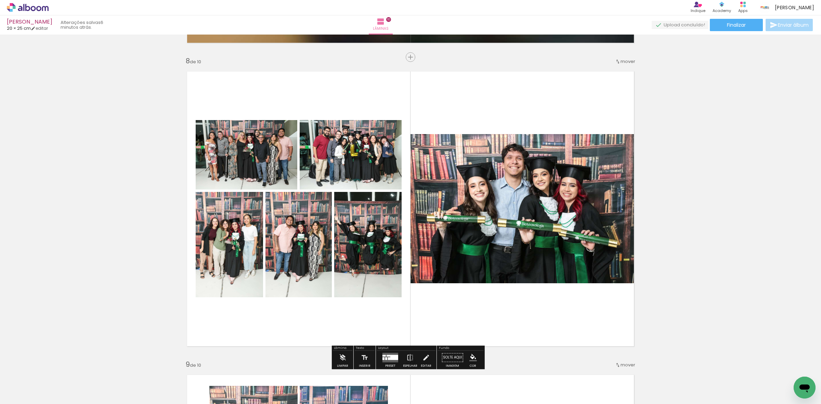
scroll to position [2137, 0]
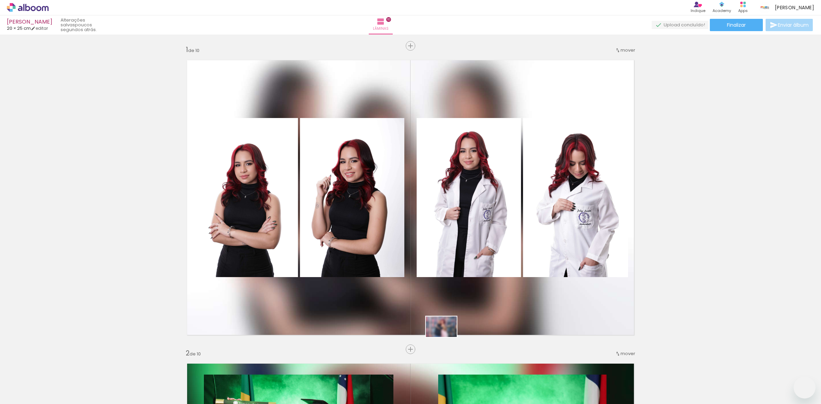
click at [446, 336] on quentale-workspace at bounding box center [410, 202] width 821 height 404
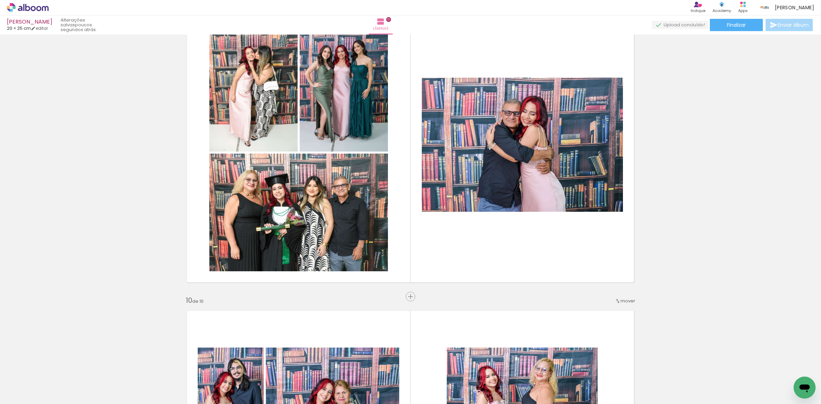
scroll to position [0, 961]
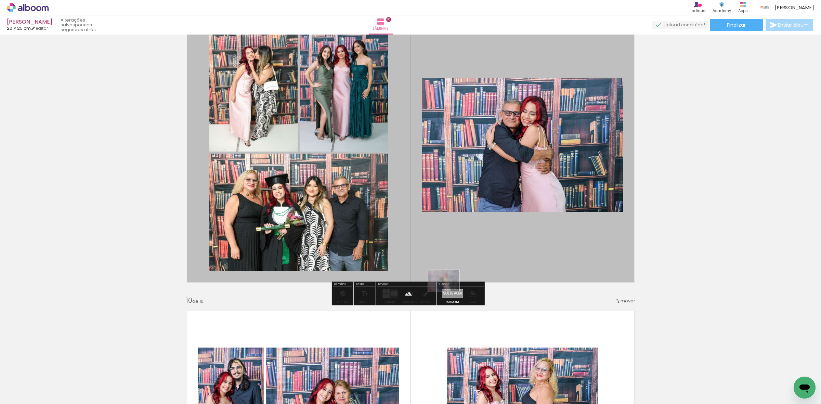
drag, startPoint x: 782, startPoint y: 380, endPoint x: 445, endPoint y: 293, distance: 348.1
click at [445, 293] on quentale-workspace at bounding box center [410, 202] width 821 height 404
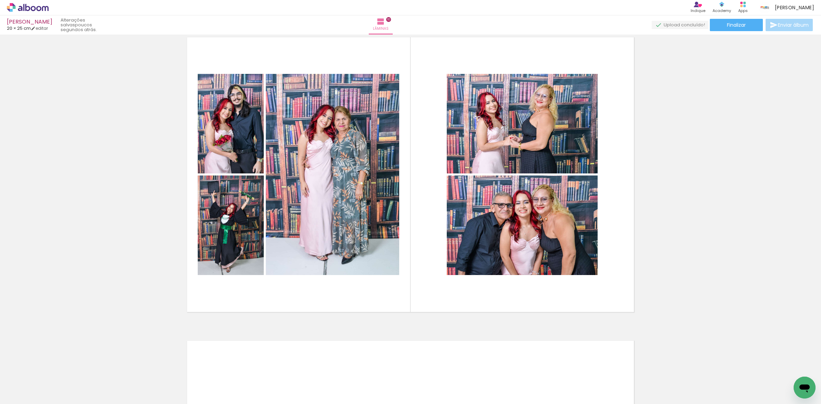
scroll to position [2778, 0]
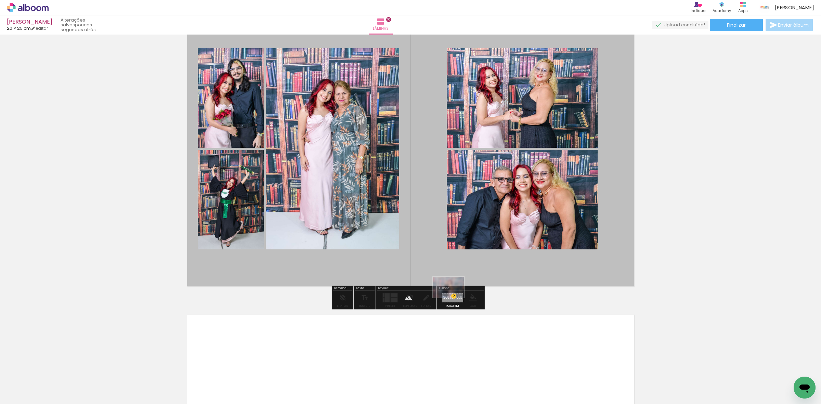
drag, startPoint x: 787, startPoint y: 382, endPoint x: 452, endPoint y: 288, distance: 348.1
click at [453, 297] on quentale-workspace at bounding box center [410, 202] width 821 height 404
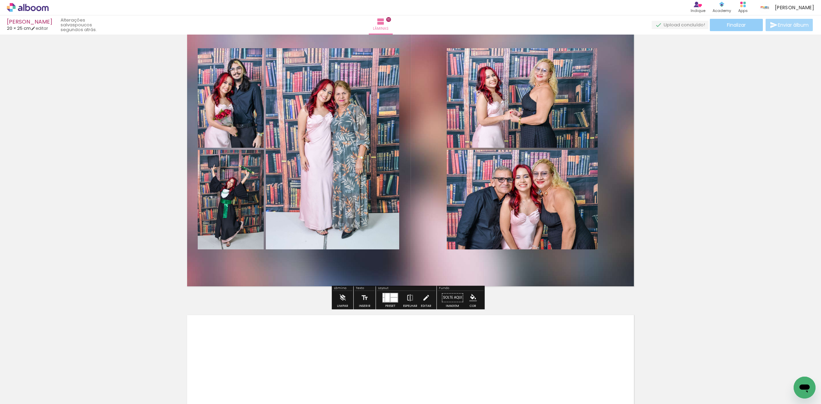
click at [732, 24] on span "Finalizar" at bounding box center [735, 25] width 19 height 5
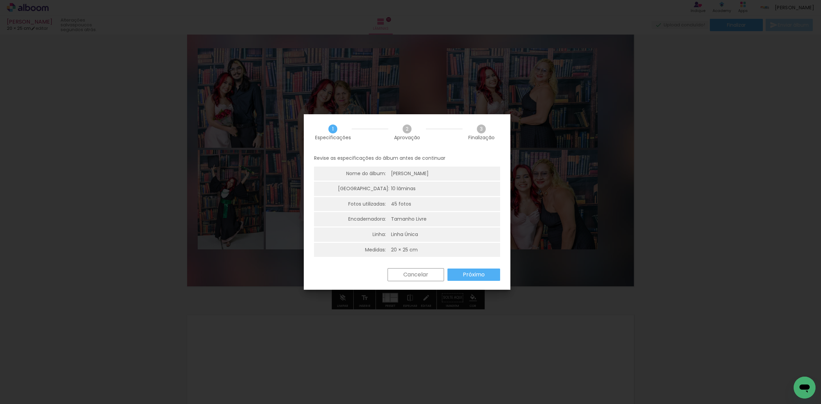
click at [490, 273] on paper-button "Próximo" at bounding box center [473, 274] width 53 height 12
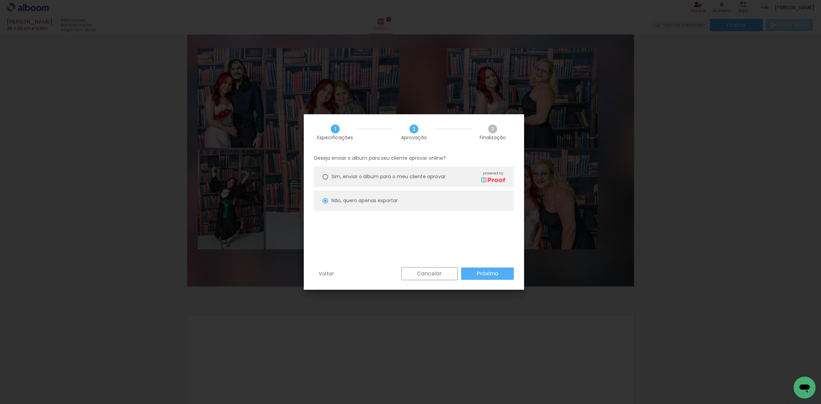
click at [0, 0] on slot "Próximo" at bounding box center [0, 0] width 0 height 0
type input "Alta, 300 DPI"
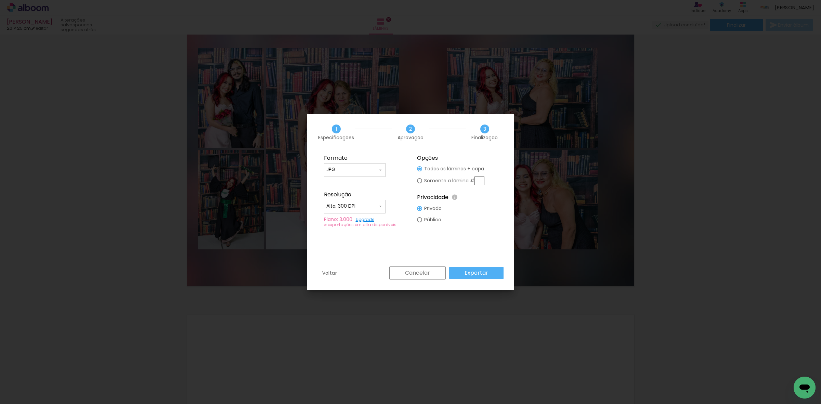
click at [0, 0] on slot "Exportar" at bounding box center [0, 0] width 0 height 0
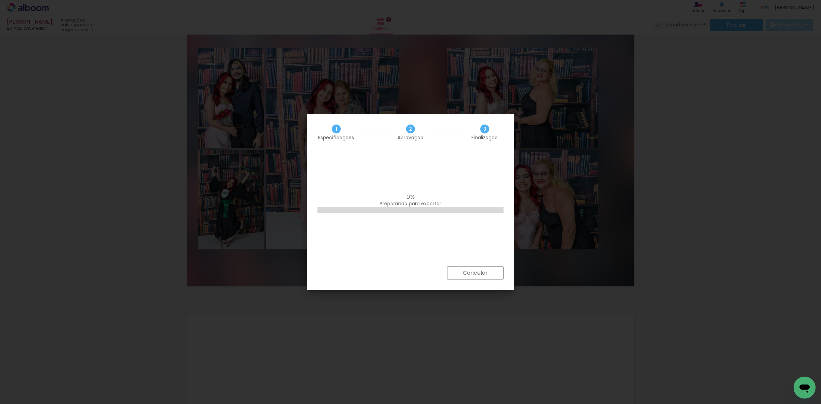
click at [442, 151] on div "0% Preparando para exportar" at bounding box center [410, 208] width 206 height 116
click at [378, 197] on div "Fazendo download... 169.2 KB de 71.5 MB" at bounding box center [410, 219] width 206 height 139
click at [431, 178] on div "Fazendo download... 28.1 MB de 71.5 MB" at bounding box center [410, 219] width 206 height 139
click at [405, 170] on div "Fazendo download... 46.5 MB de 71.5 MB" at bounding box center [410, 219] width 206 height 139
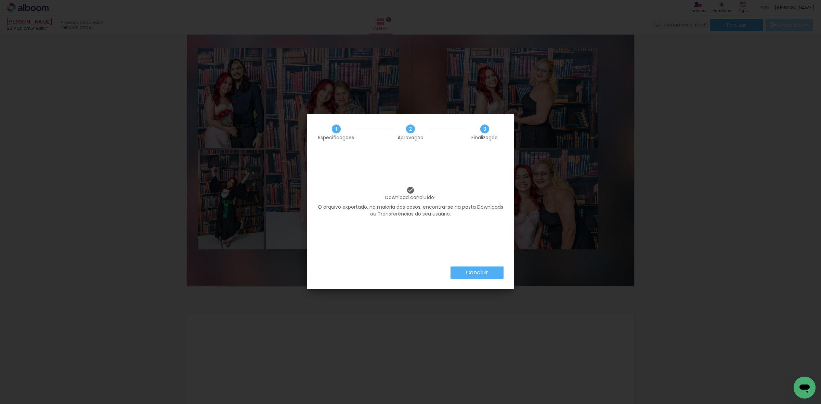
click at [488, 272] on paper-button "Concluir" at bounding box center [476, 272] width 53 height 12
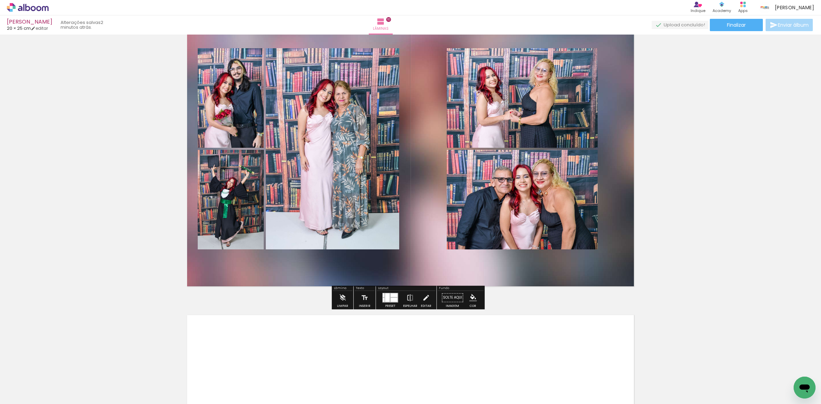
click at [30, 6] on icon at bounding box center [28, 7] width 42 height 9
